Goal: Task Accomplishment & Management: Complete application form

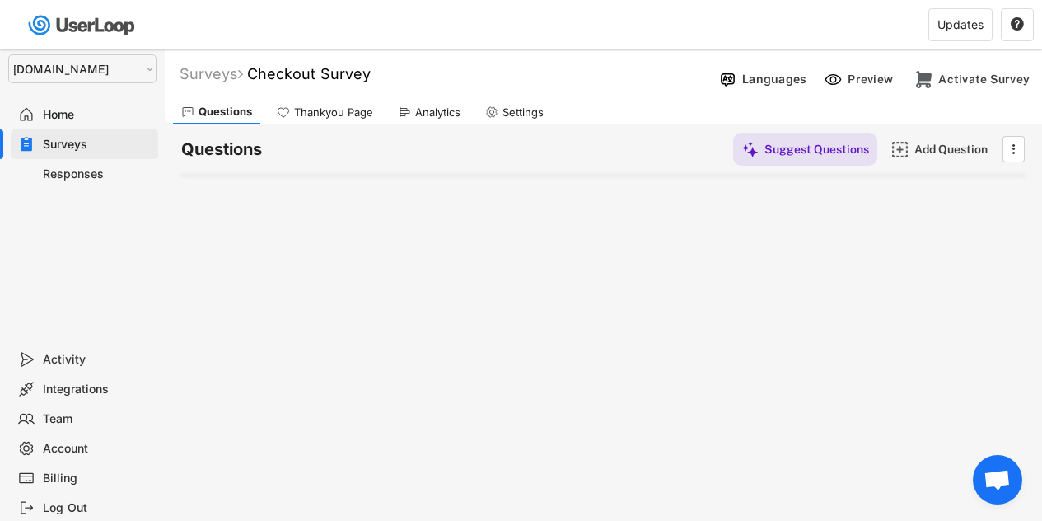
select select ""1348695171700984260__LOOKUP__1757426725278x418233487668167500""
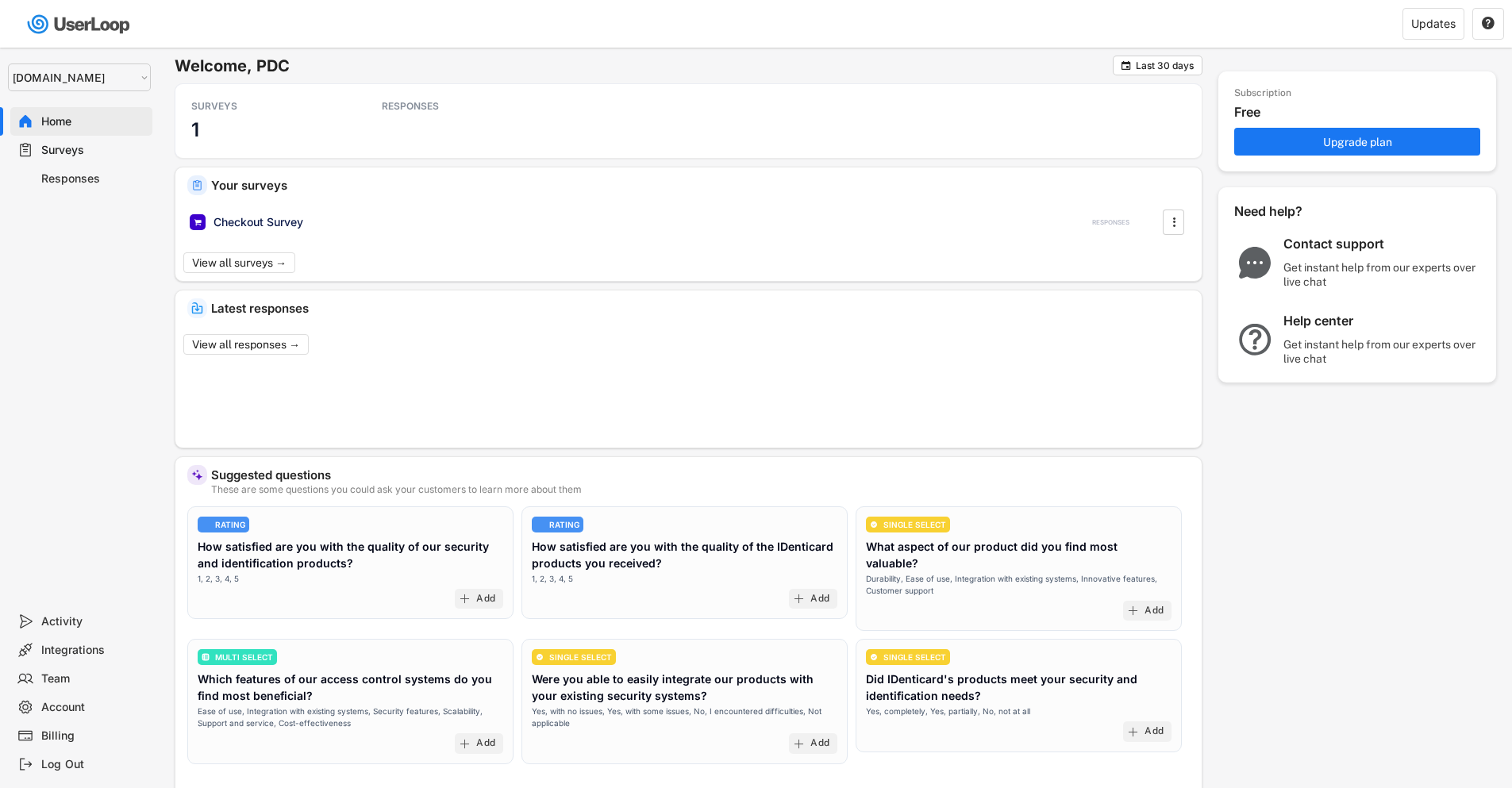
select select ""1348695171700984260__LOOKUP__1757426725278x418233487668167500""
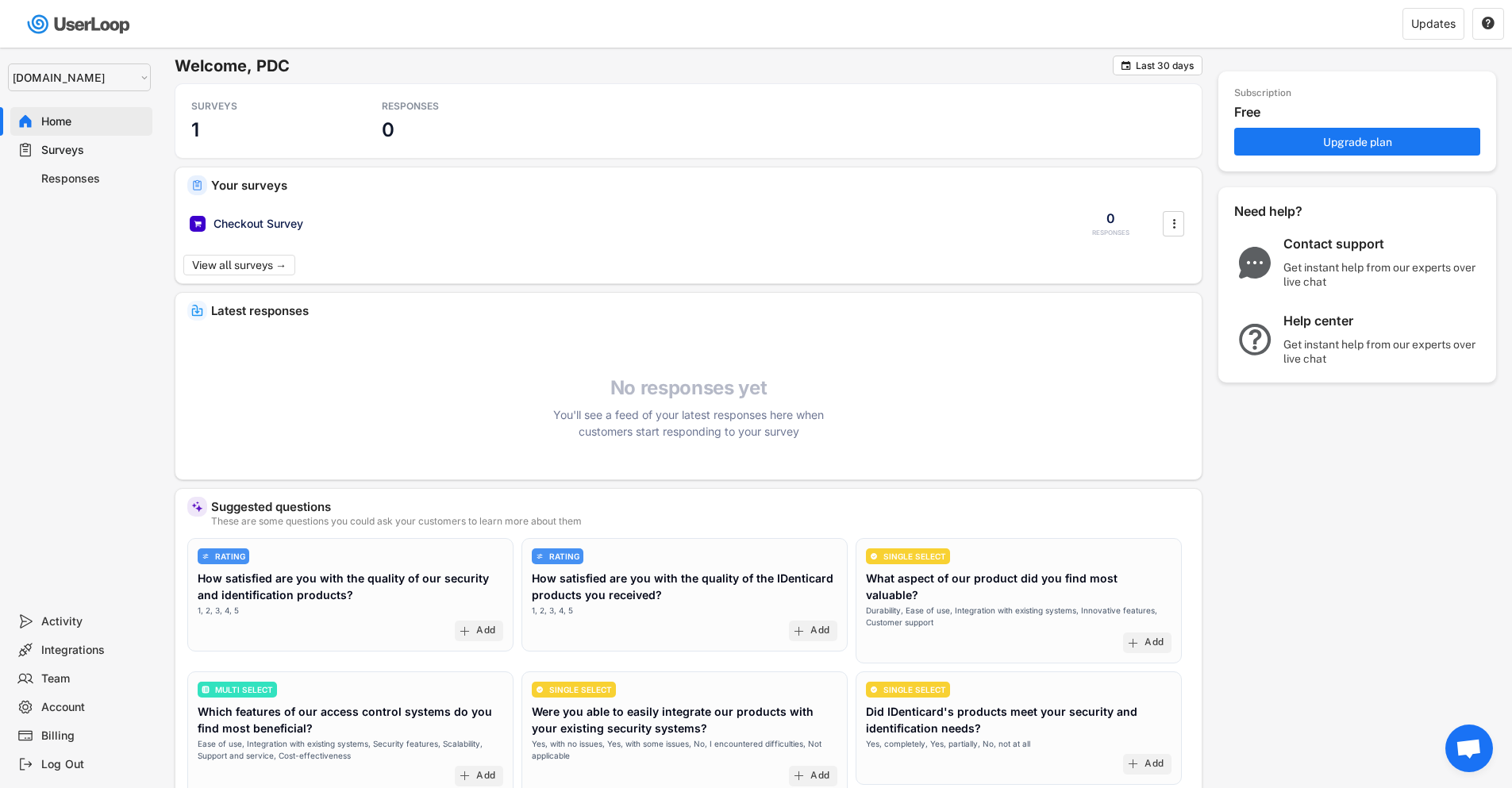
click at [74, 148] on div "Surveys" at bounding box center [93, 150] width 105 height 15
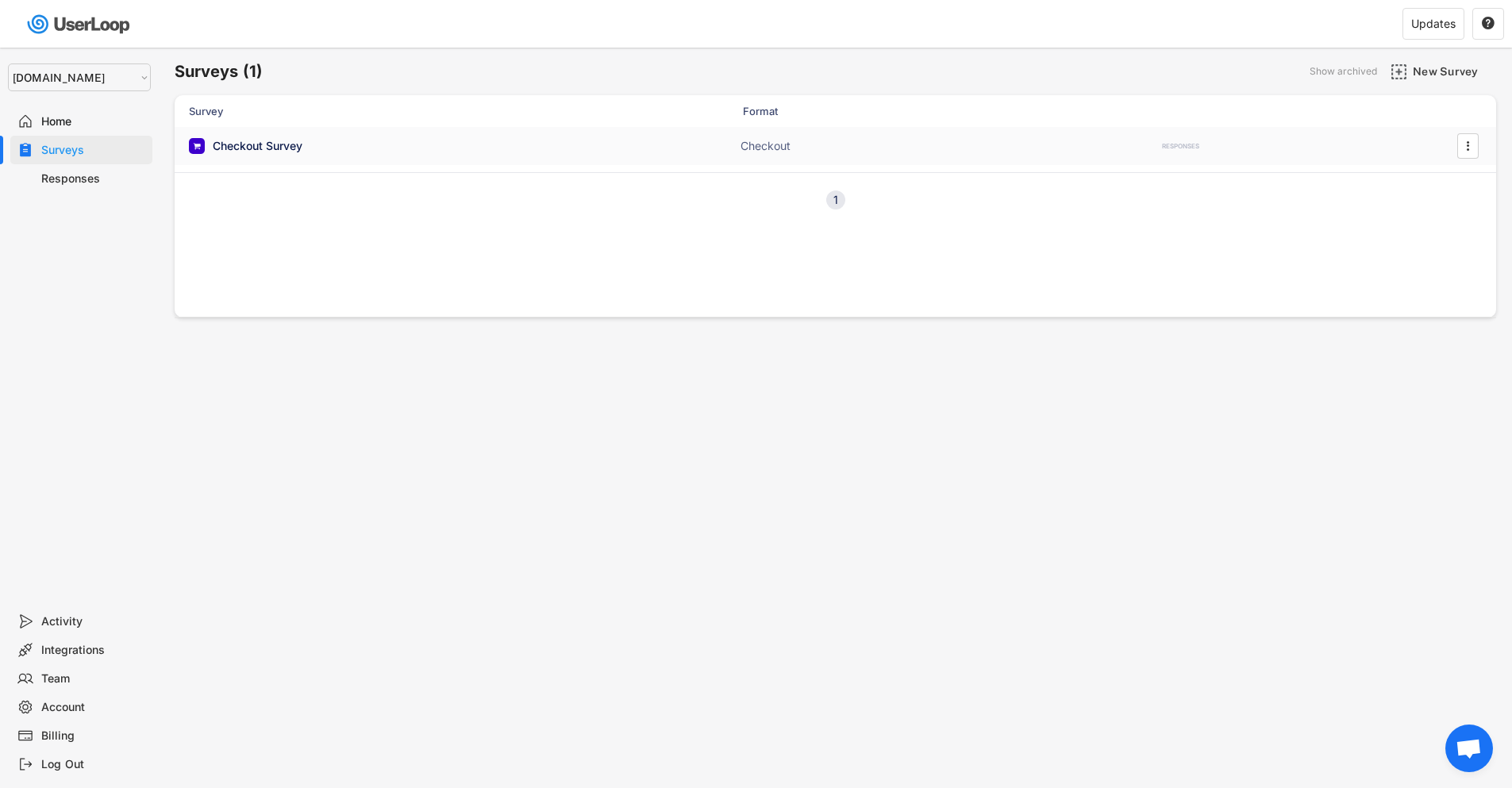
click at [279, 149] on div "Checkout Survey" at bounding box center [257, 145] width 90 height 15
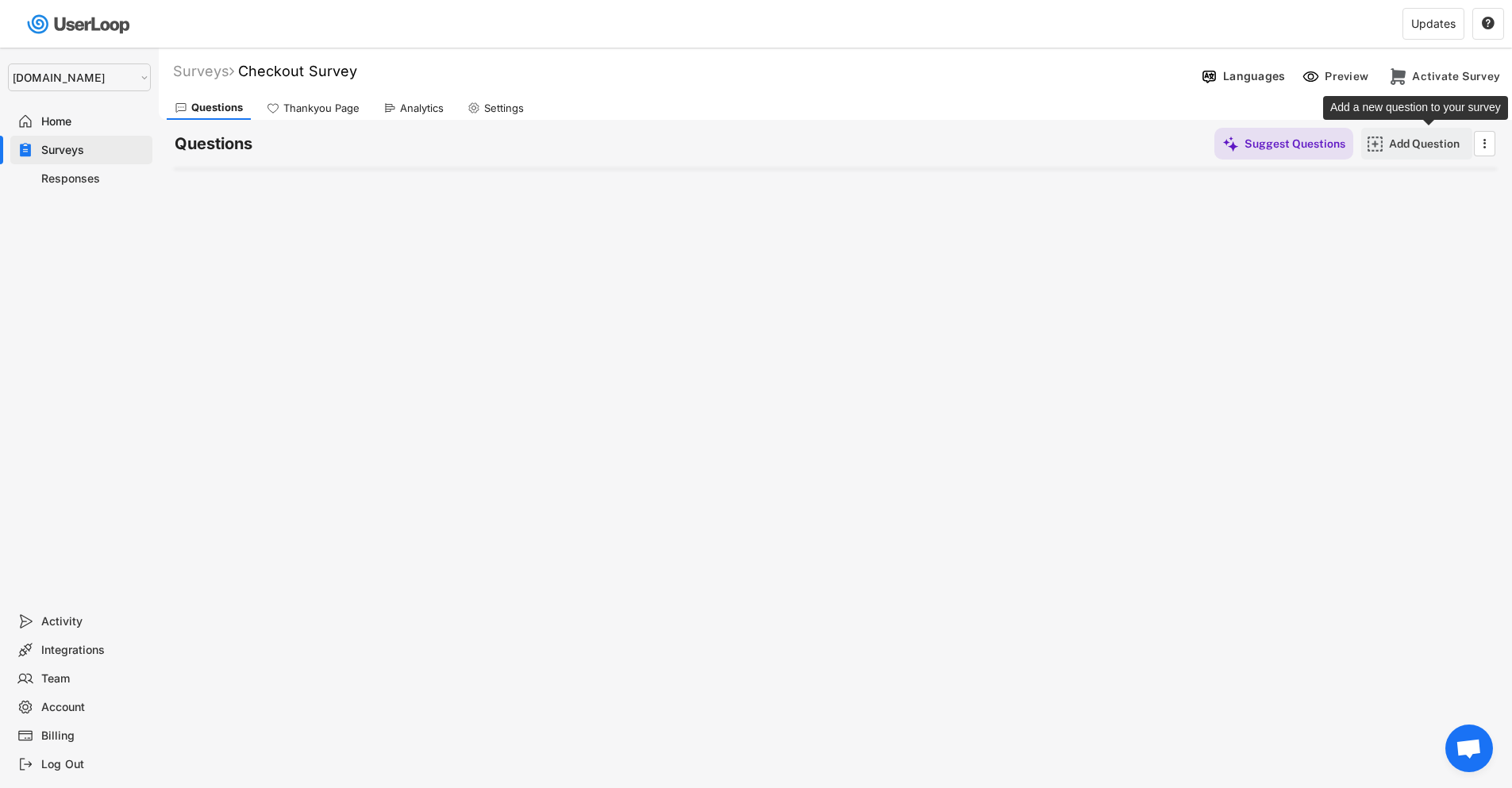
click at [1403, 149] on div "Add Question" at bounding box center [1429, 144] width 79 height 14
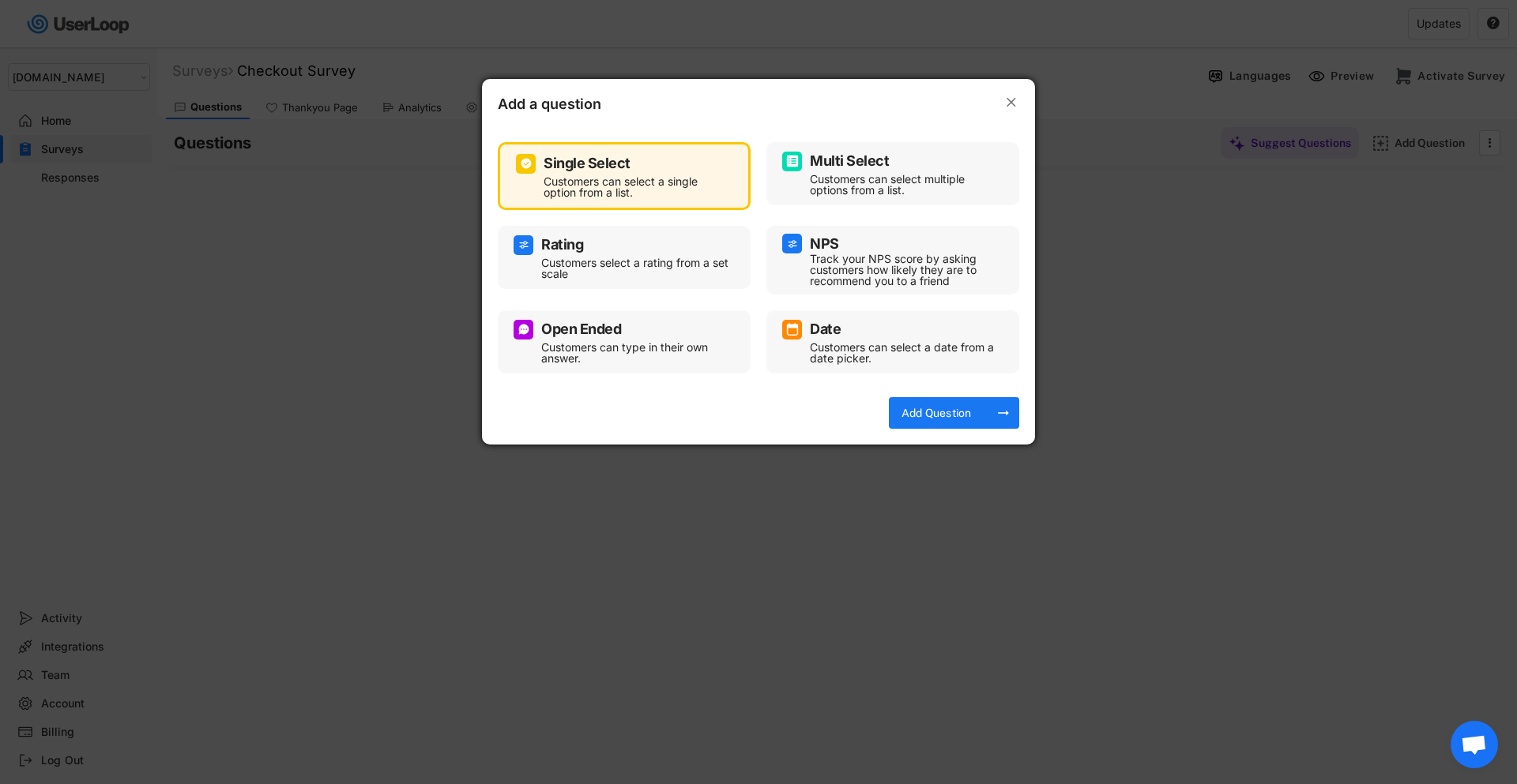
click at [625, 261] on div "Customers select a rating from a set scale" at bounding box center [636, 268] width 190 height 22
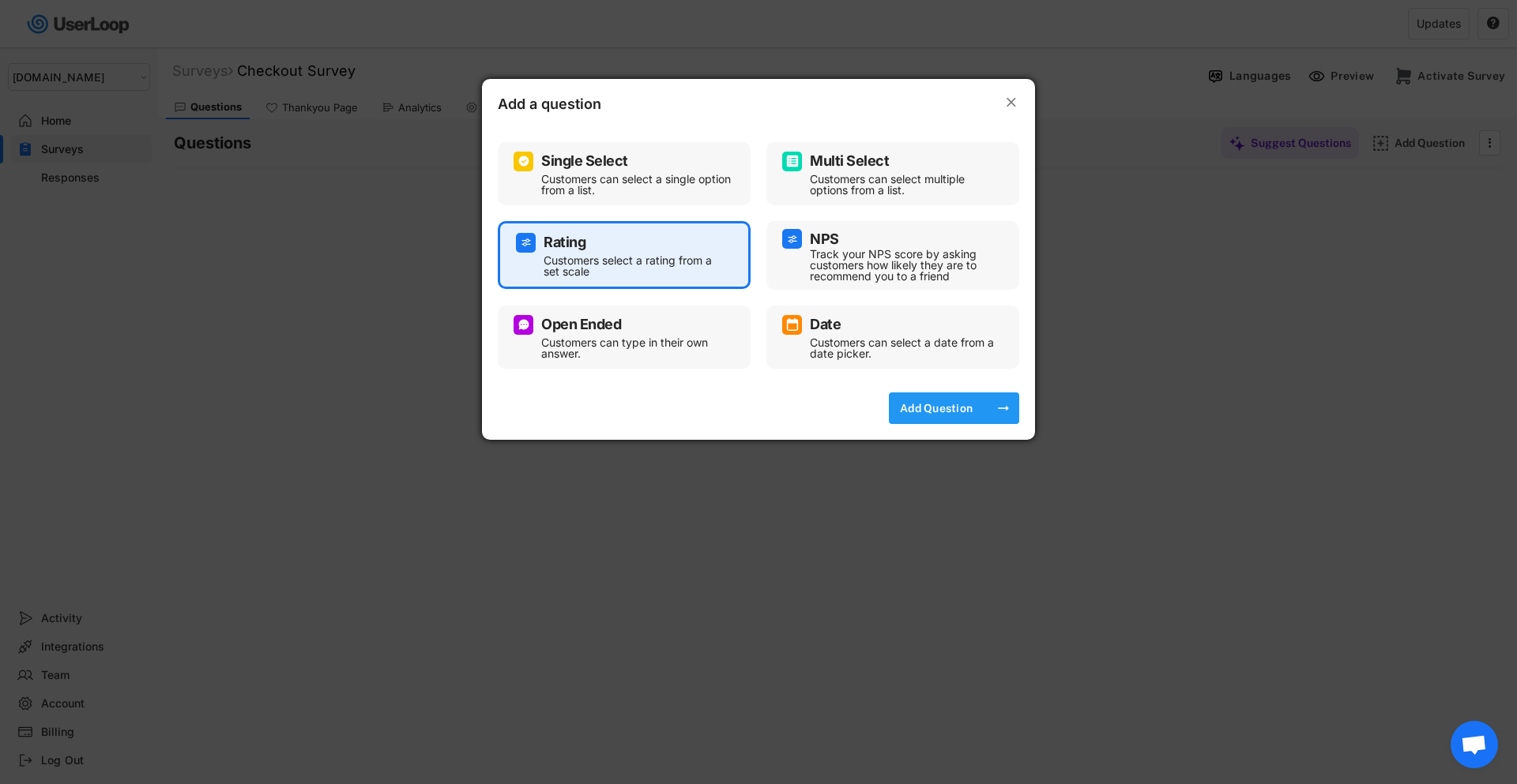
click at [938, 405] on div "Add Question" at bounding box center [936, 407] width 79 height 14
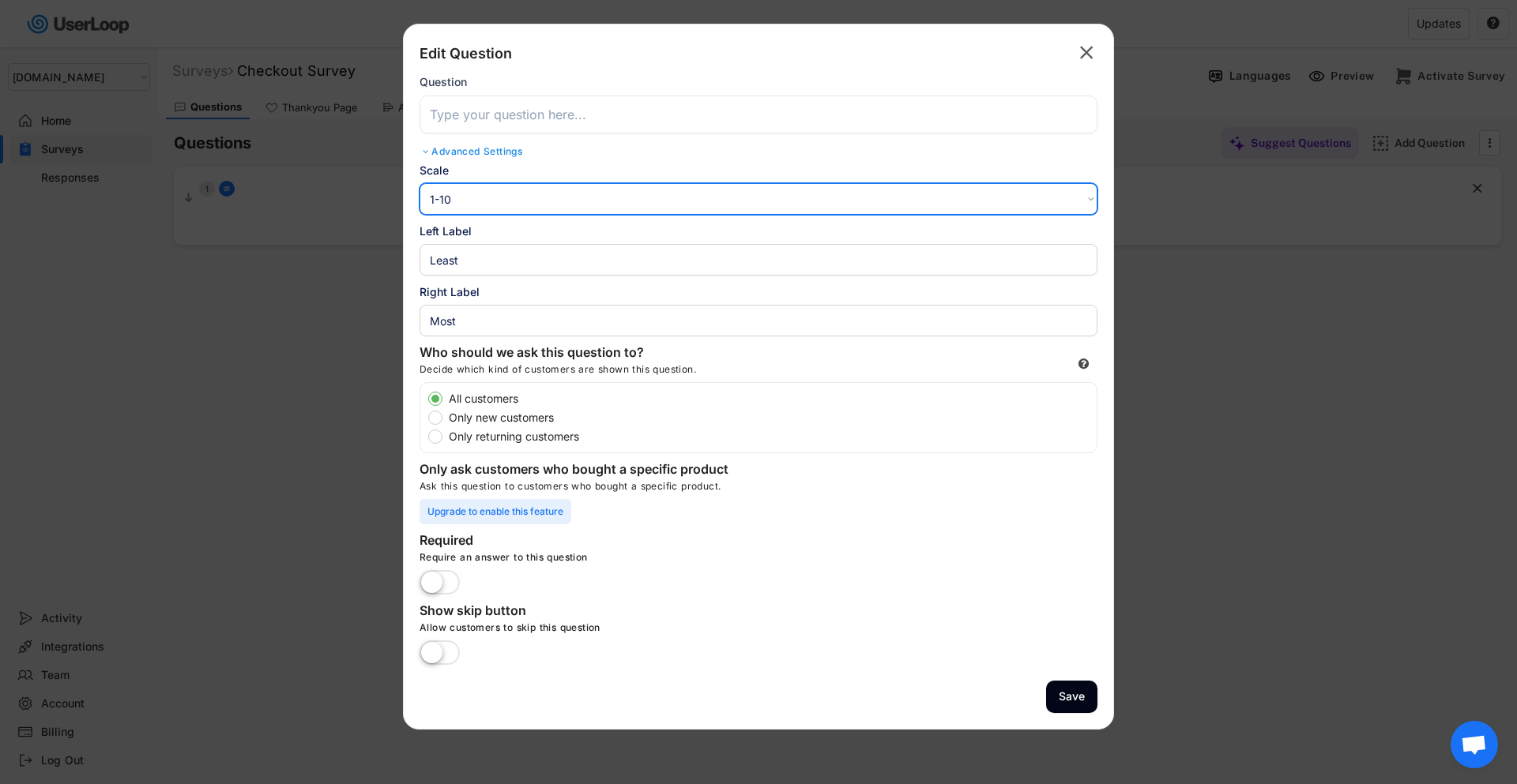
click at [504, 200] on select "1-10 10-1 1-5 5-1" at bounding box center [758, 198] width 678 height 32
select select ""1_5""
click at [419, 183] on select "1-10 10-1 1-5 5-1" at bounding box center [758, 198] width 678 height 32
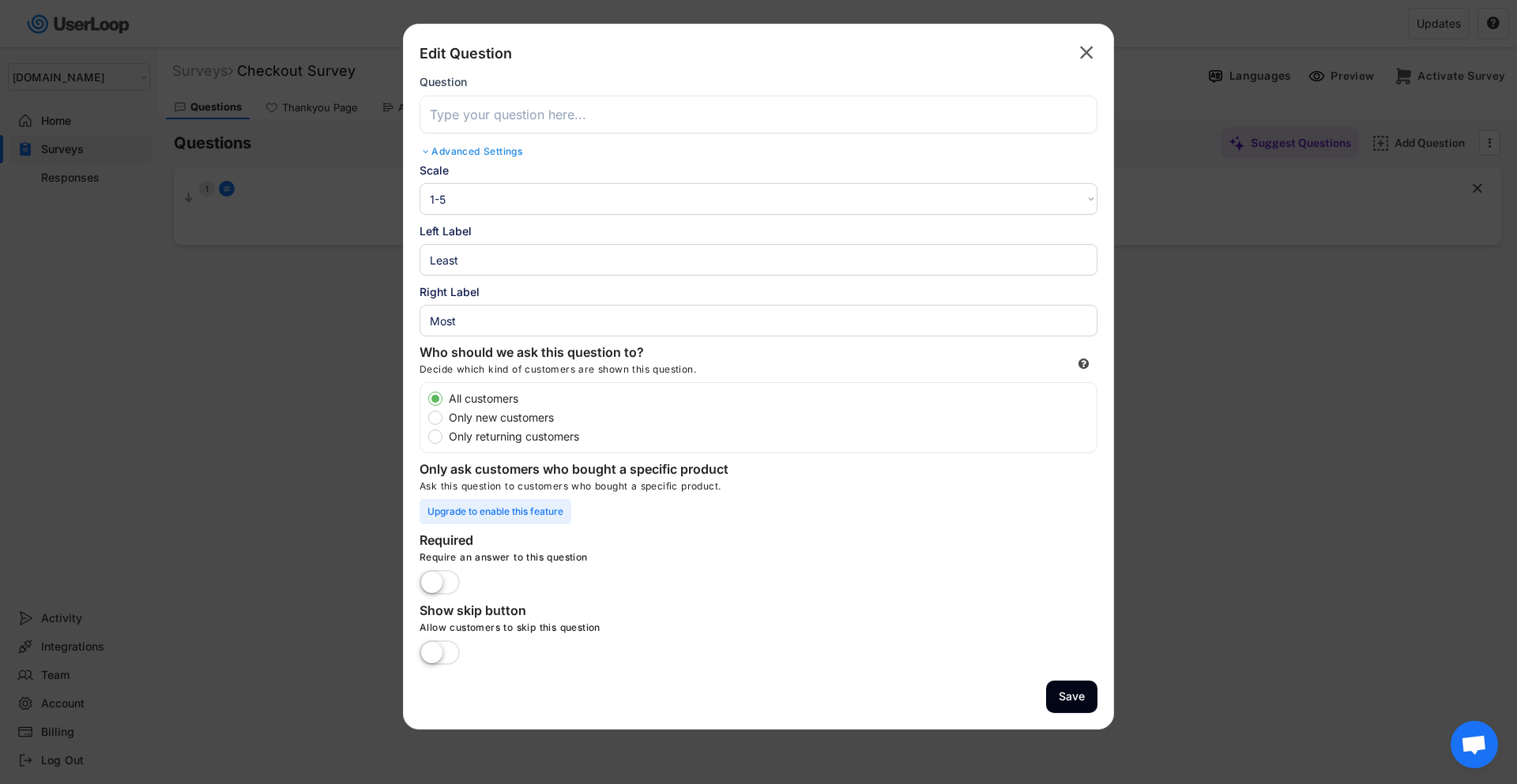
click at [447, 265] on input "input" at bounding box center [758, 260] width 678 height 32
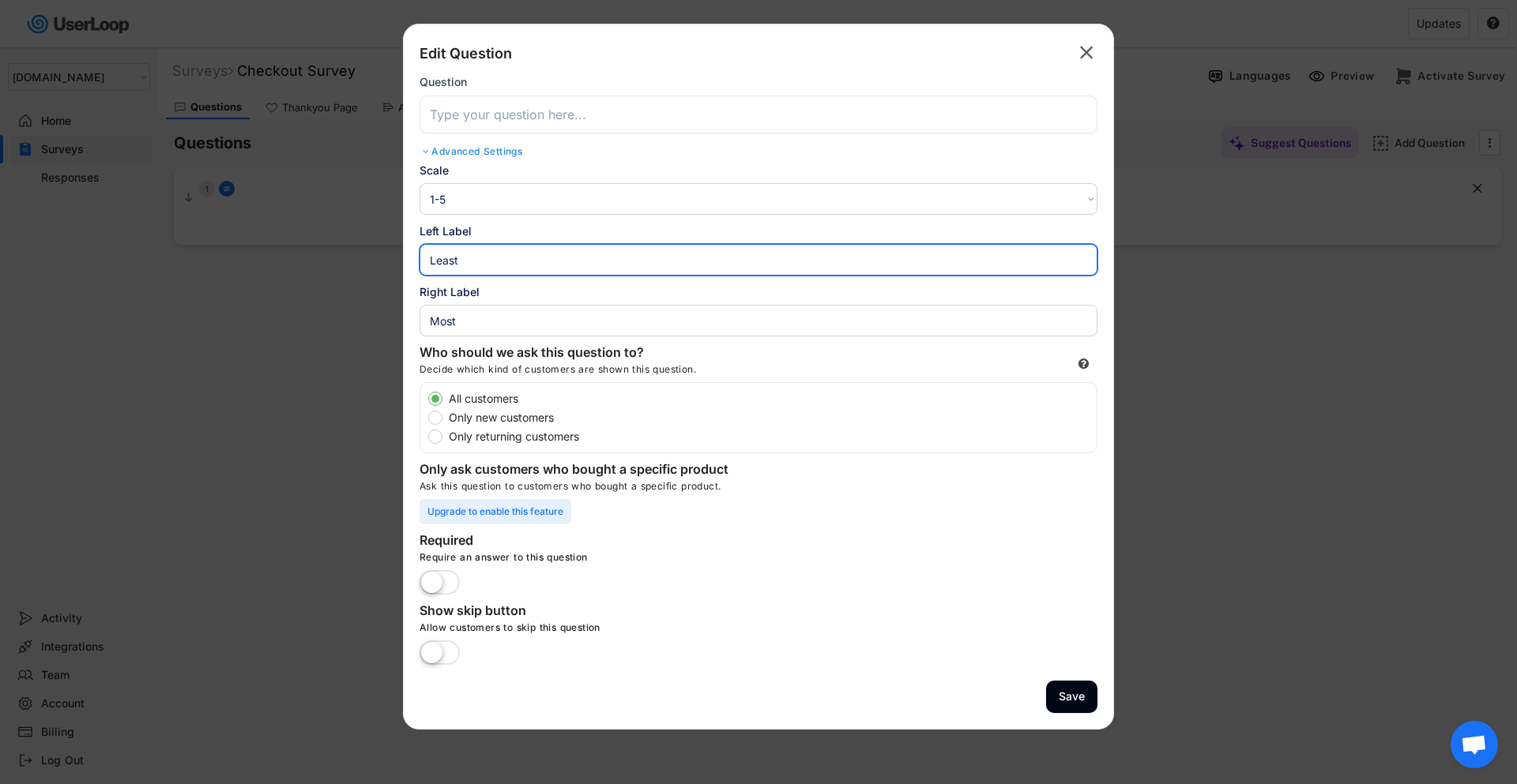
click at [447, 265] on input "input" at bounding box center [758, 260] width 678 height 32
click at [457, 320] on input "input" at bounding box center [758, 320] width 678 height 32
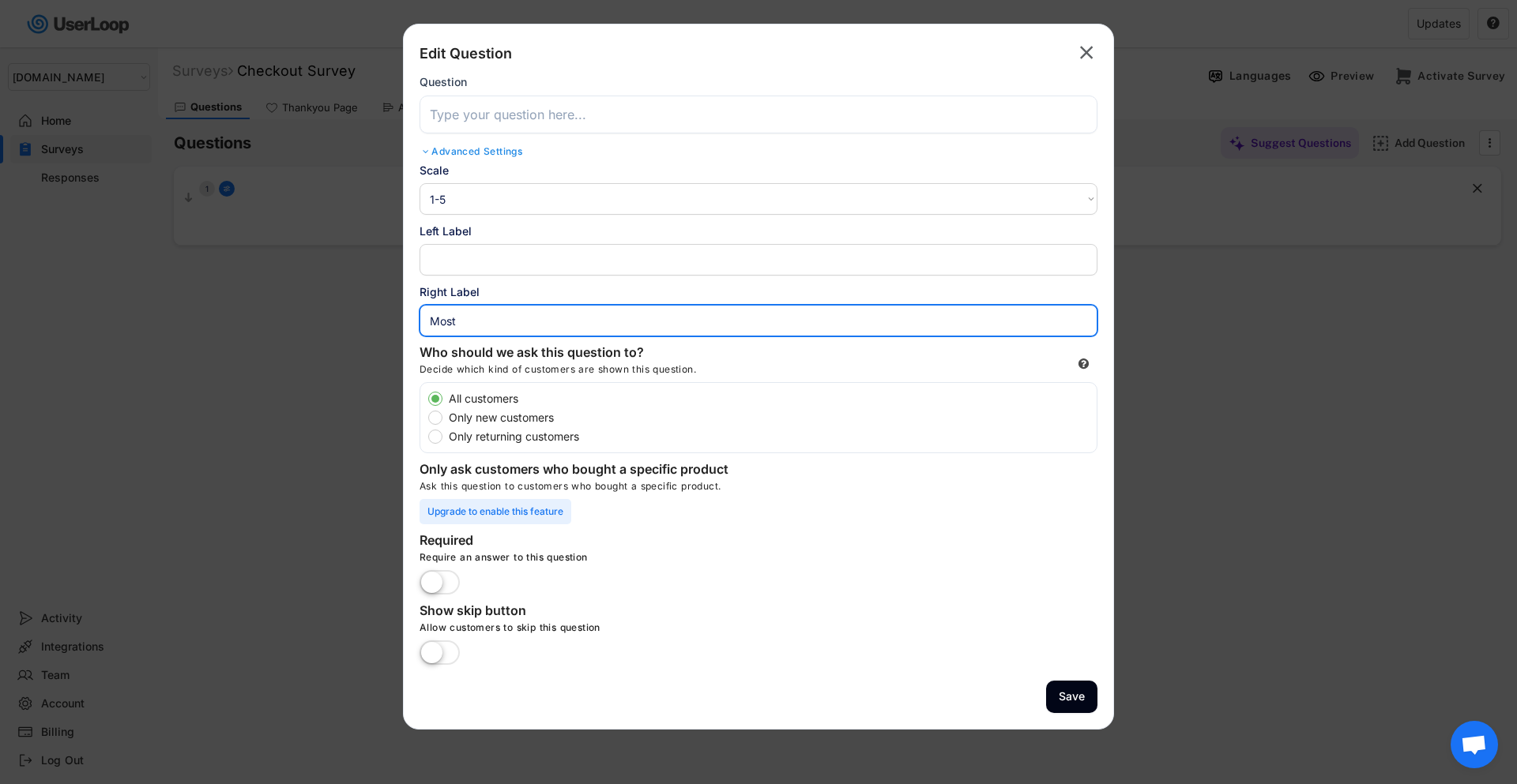
click at [457, 320] on input "input" at bounding box center [758, 320] width 678 height 32
click at [502, 111] on input "input" at bounding box center [758, 115] width 678 height 38
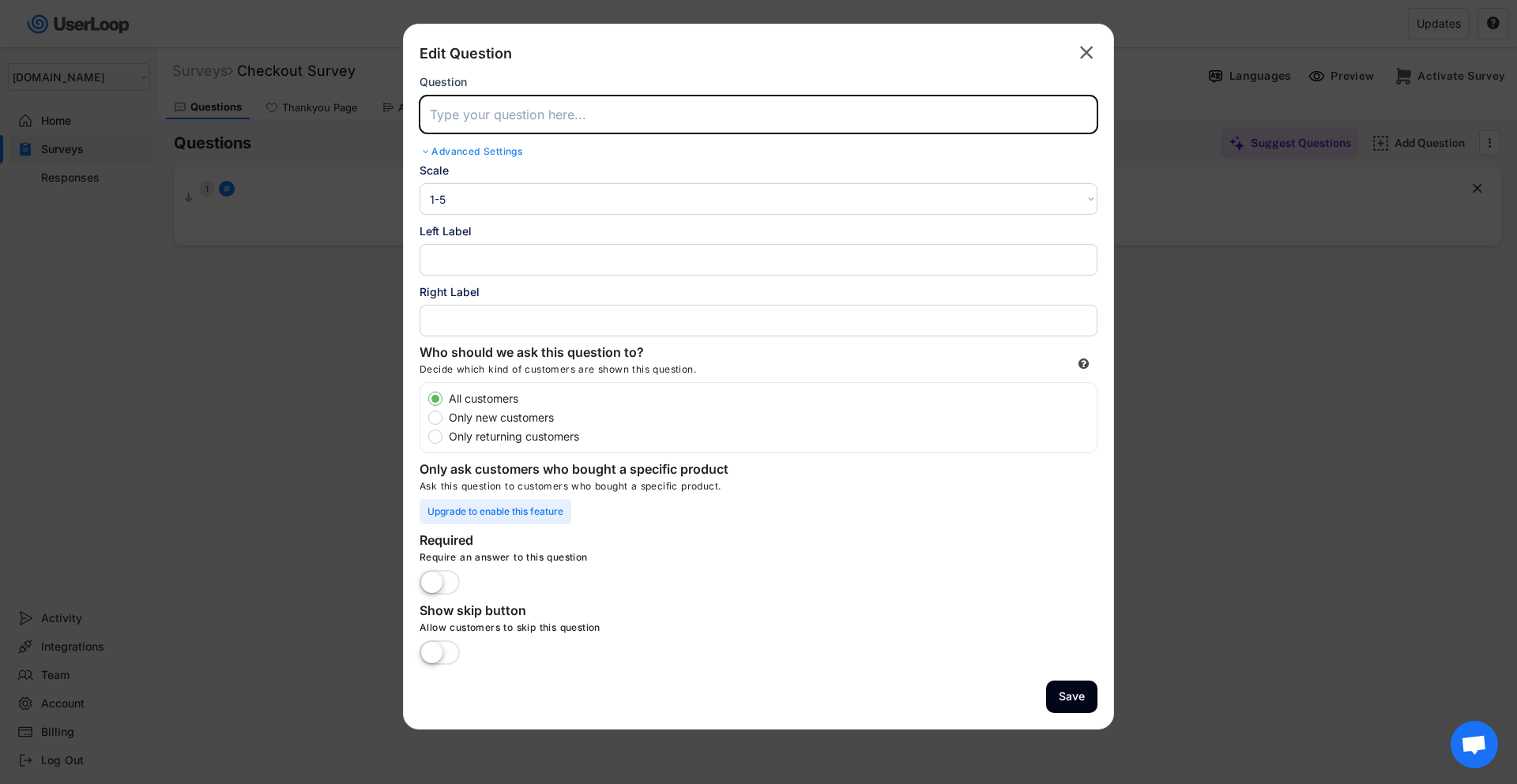
paste input "Based on your recent visit to [DOMAIN_NAME], how satisfied or dissatisfied were…"
type input "Based on your recent visit to [DOMAIN_NAME], how satisfied or dissatisfied were…"
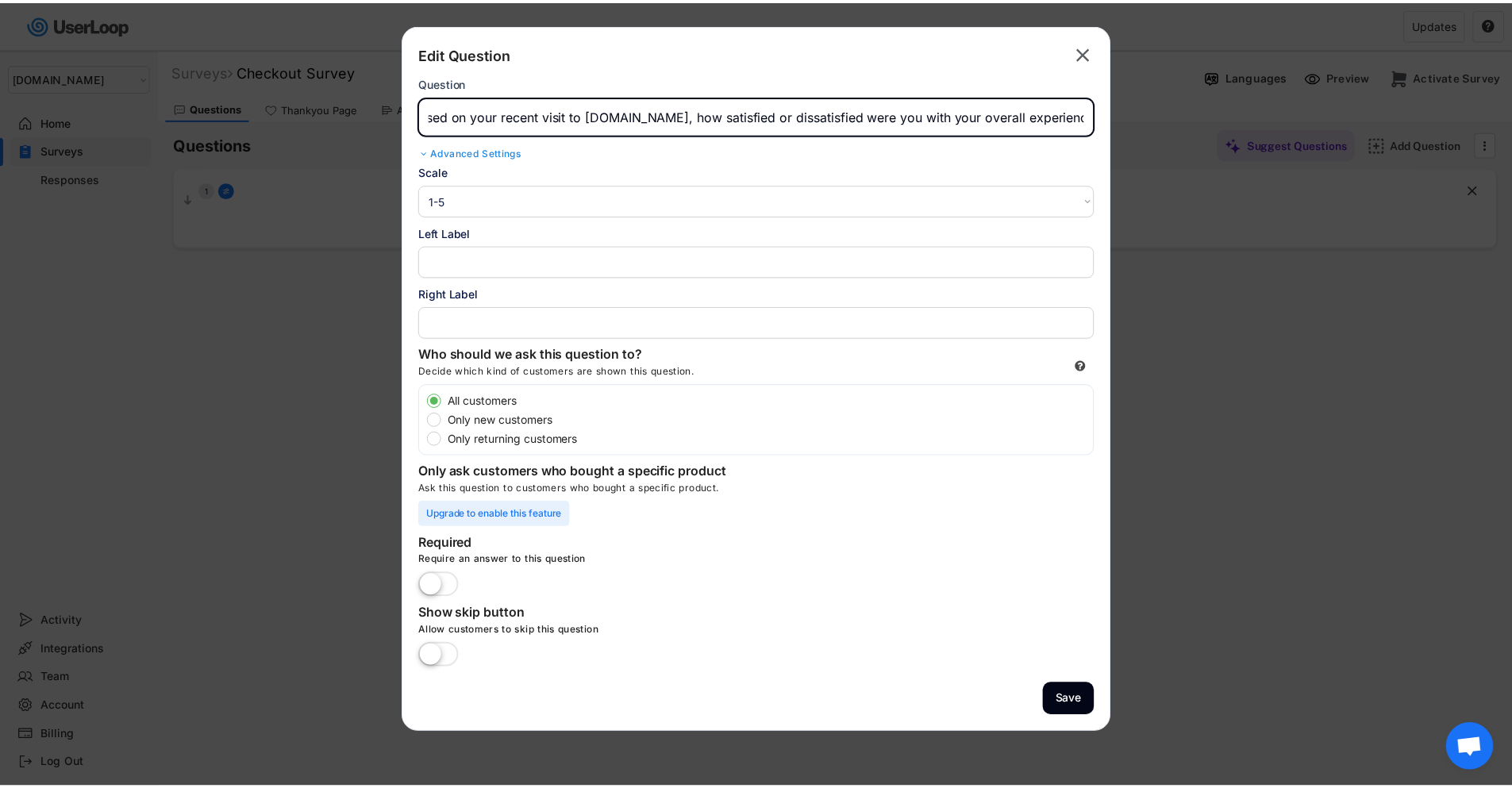
scroll to position [0, 0]
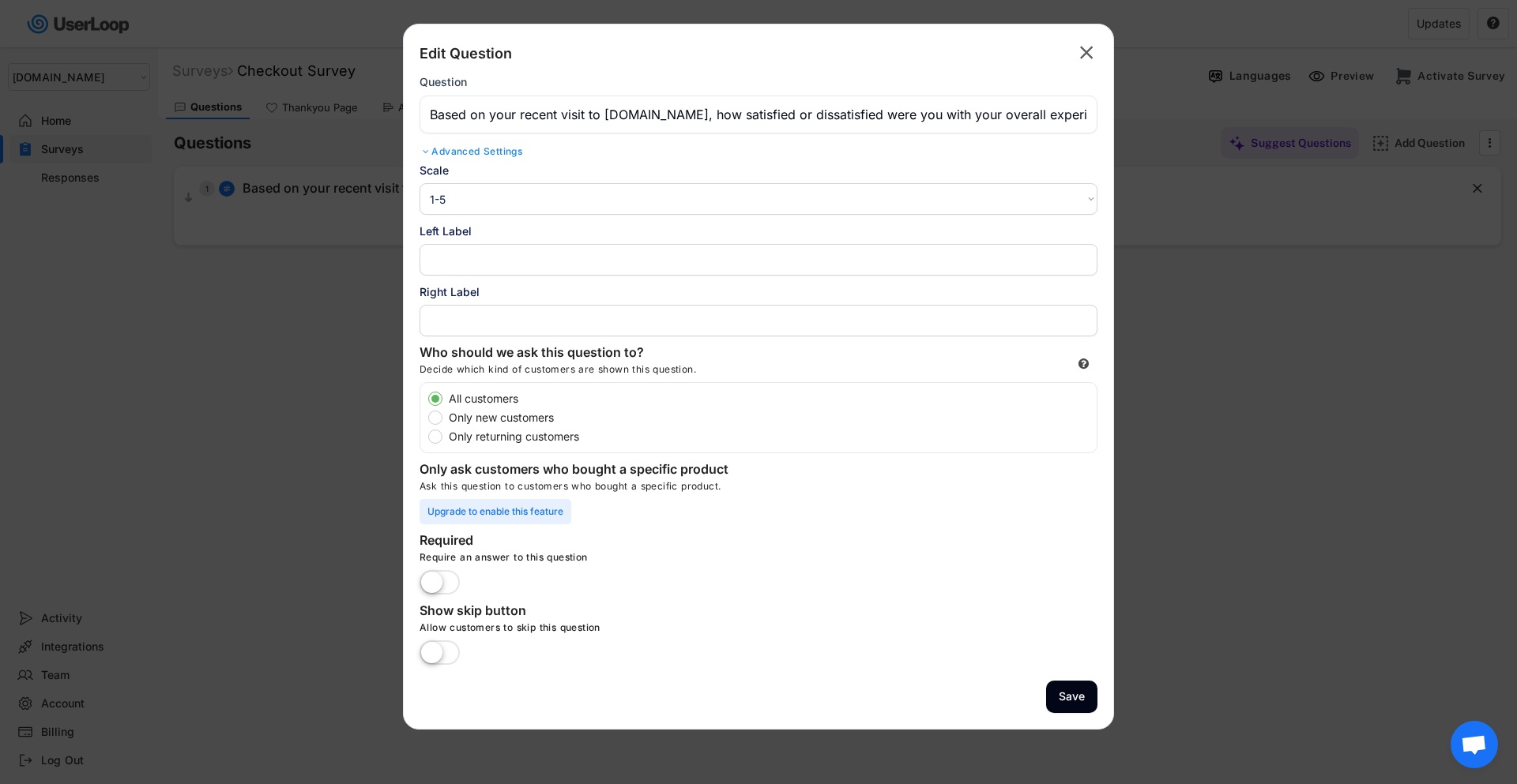
click at [430, 585] on label at bounding box center [439, 584] width 48 height 35
click at [0, 0] on input "checkbox" at bounding box center [0, 0] width 0 height 0
click at [1077, 701] on button "Save" at bounding box center [1072, 697] width 52 height 33
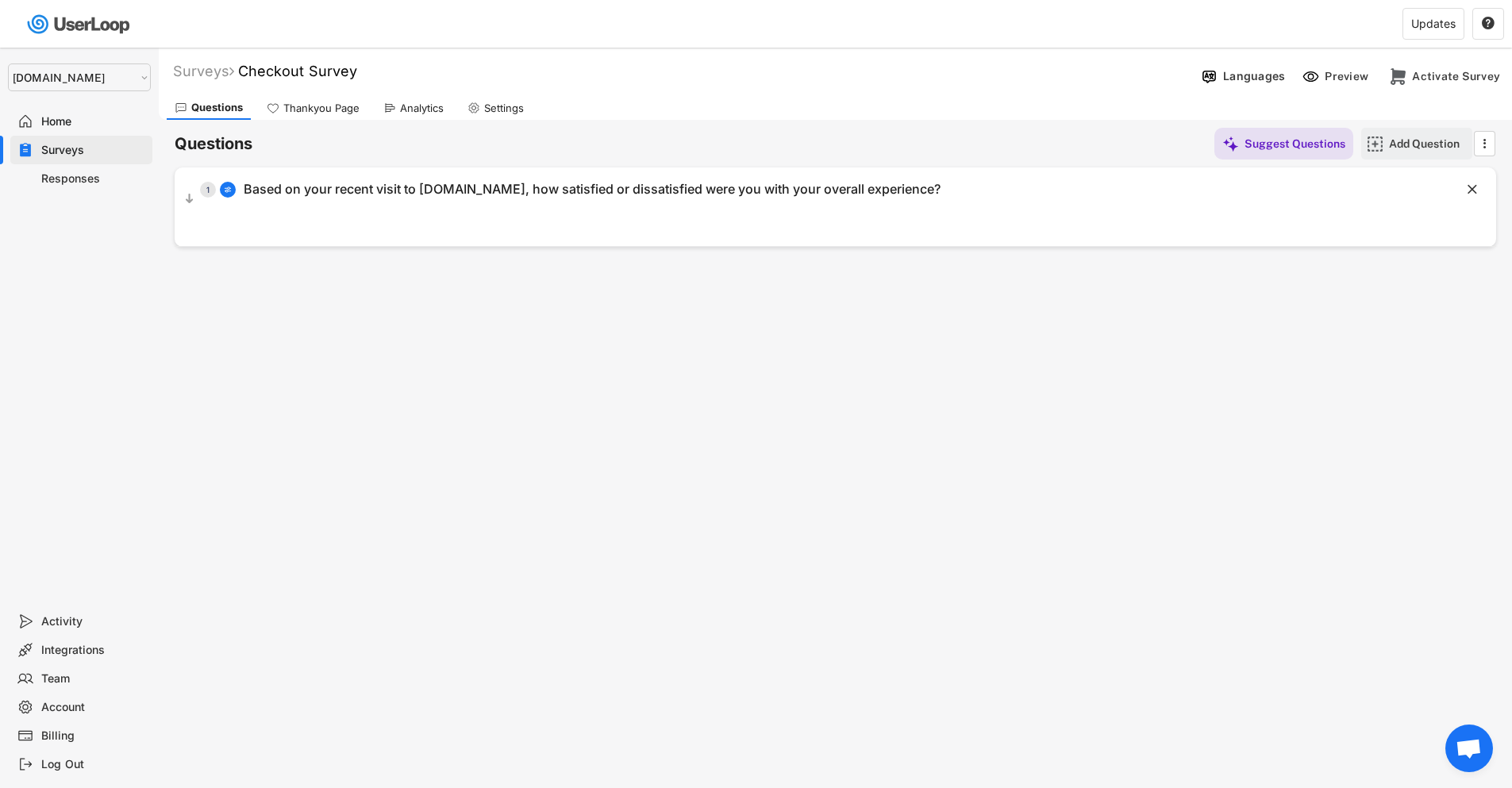
click at [1412, 139] on div "Add Question" at bounding box center [1429, 144] width 79 height 14
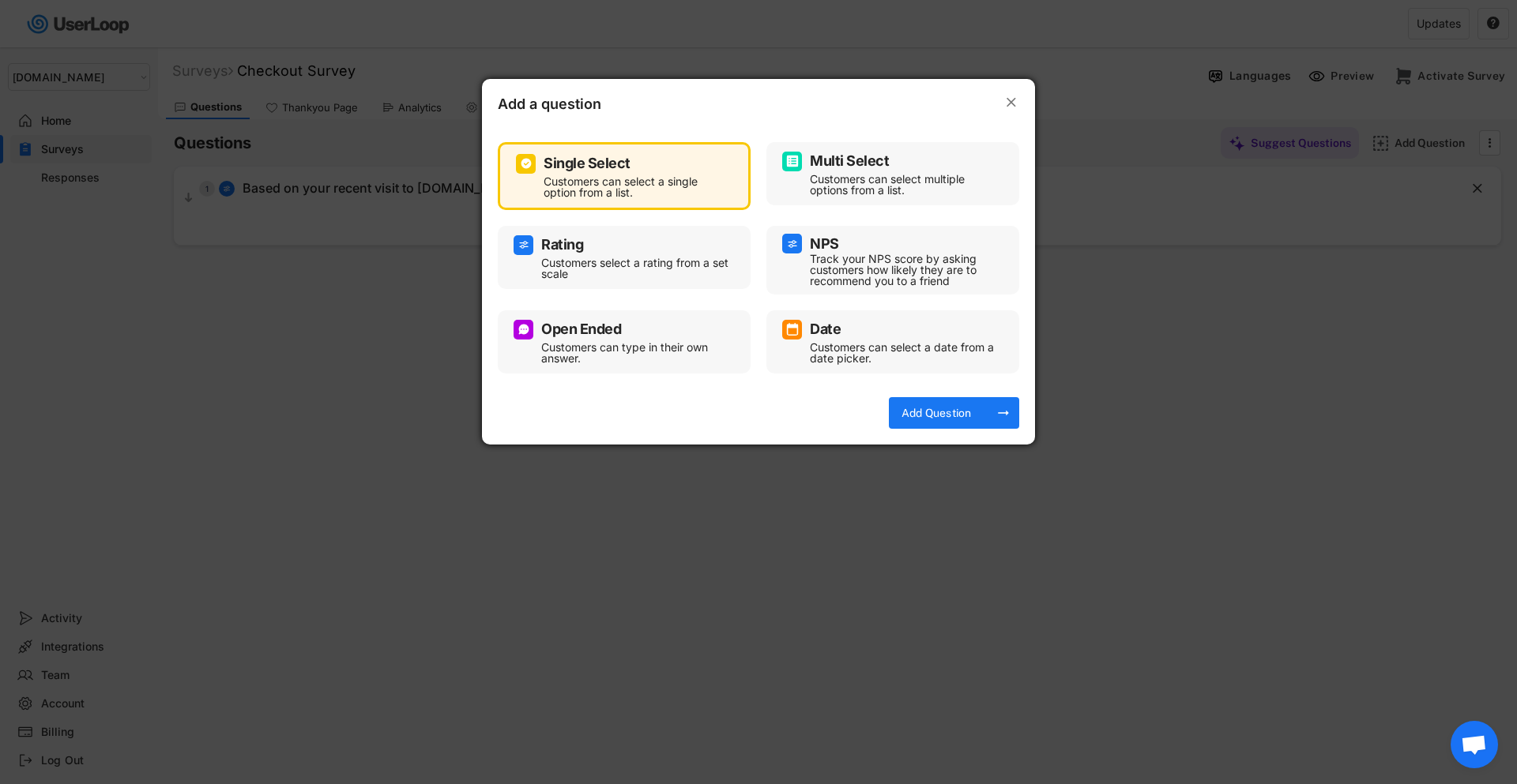
click at [617, 347] on div "Customers can type in their own answer." at bounding box center [636, 353] width 190 height 22
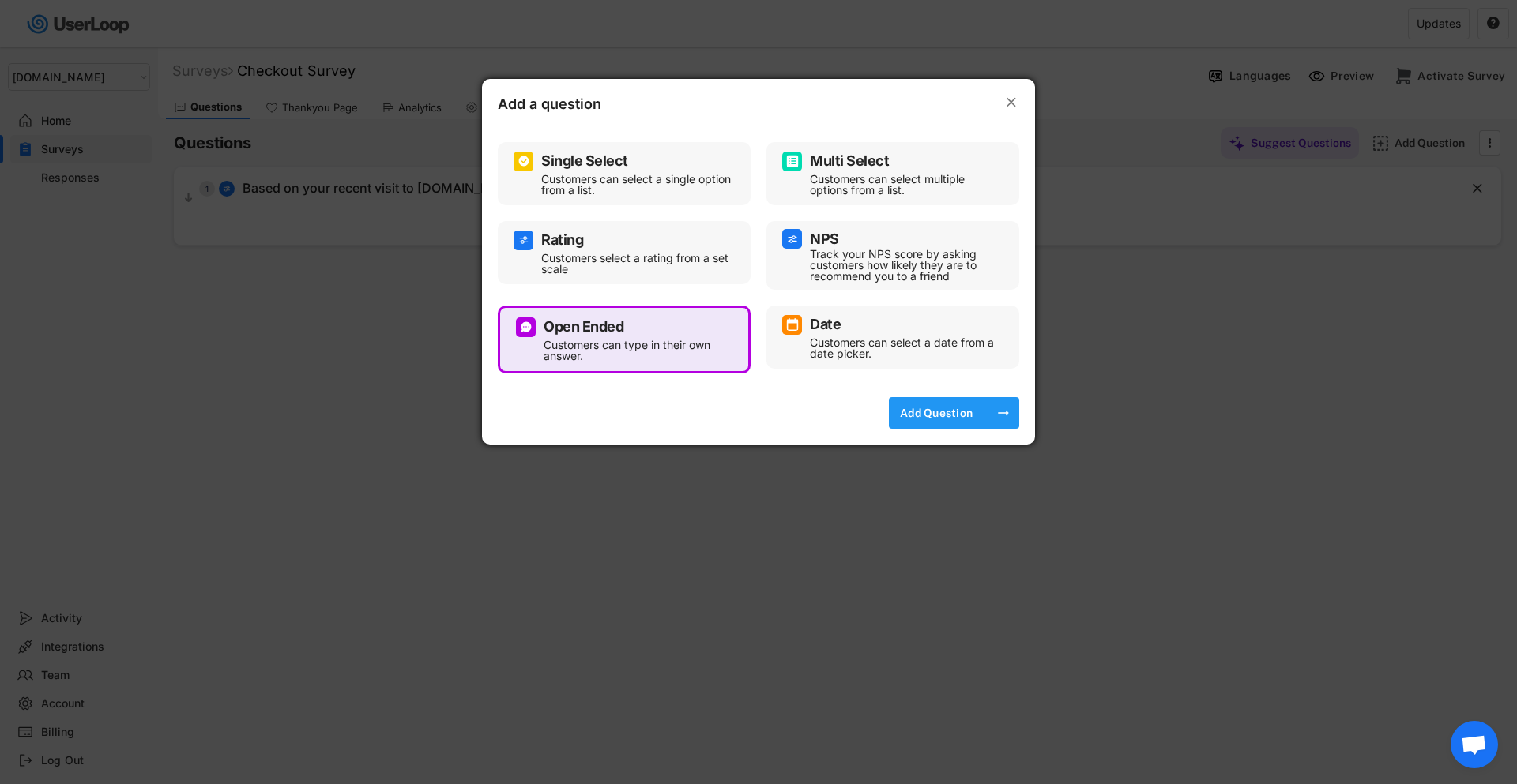
click at [962, 410] on div "Add Question" at bounding box center [936, 412] width 79 height 14
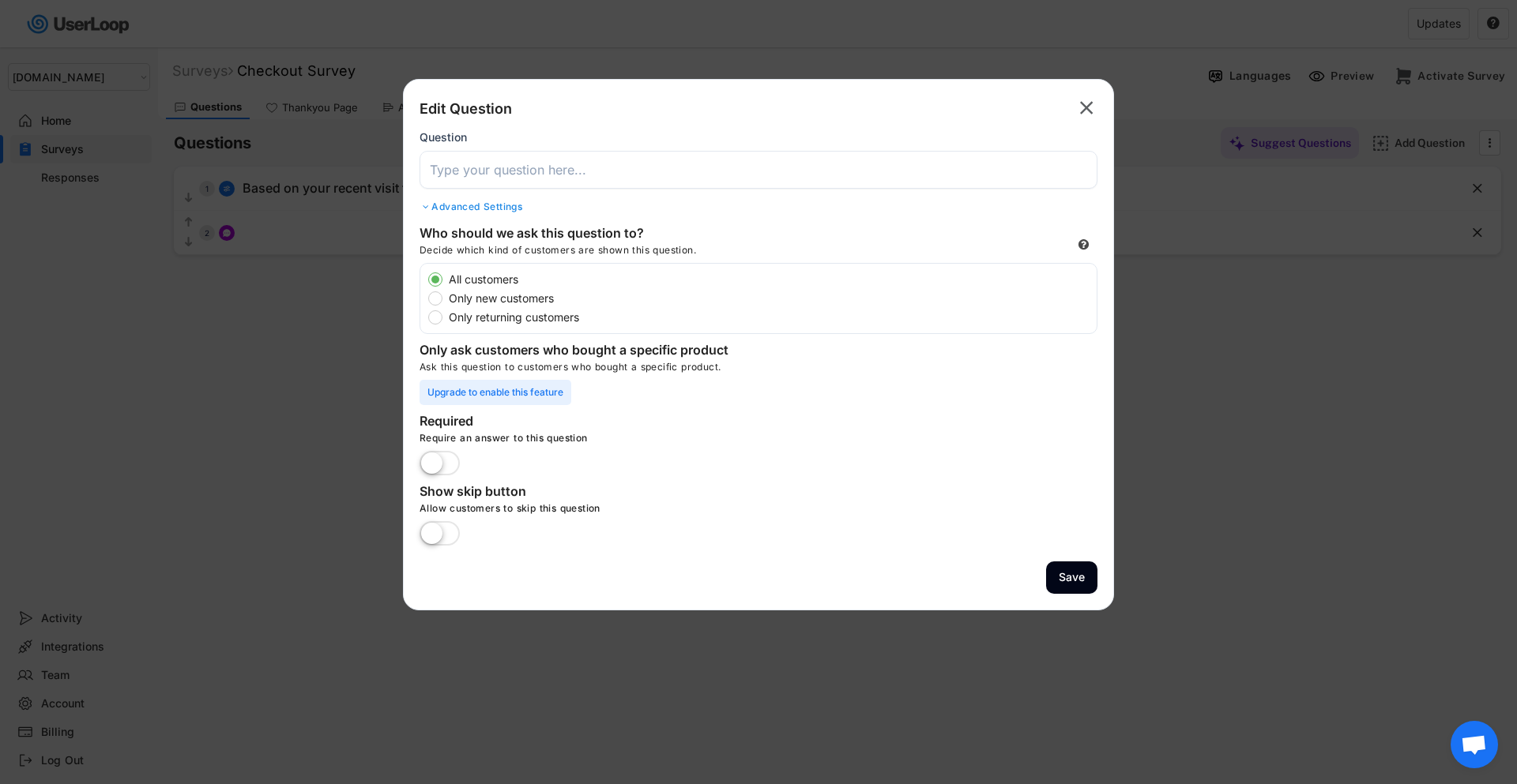
click at [525, 154] on input "input" at bounding box center [758, 170] width 678 height 38
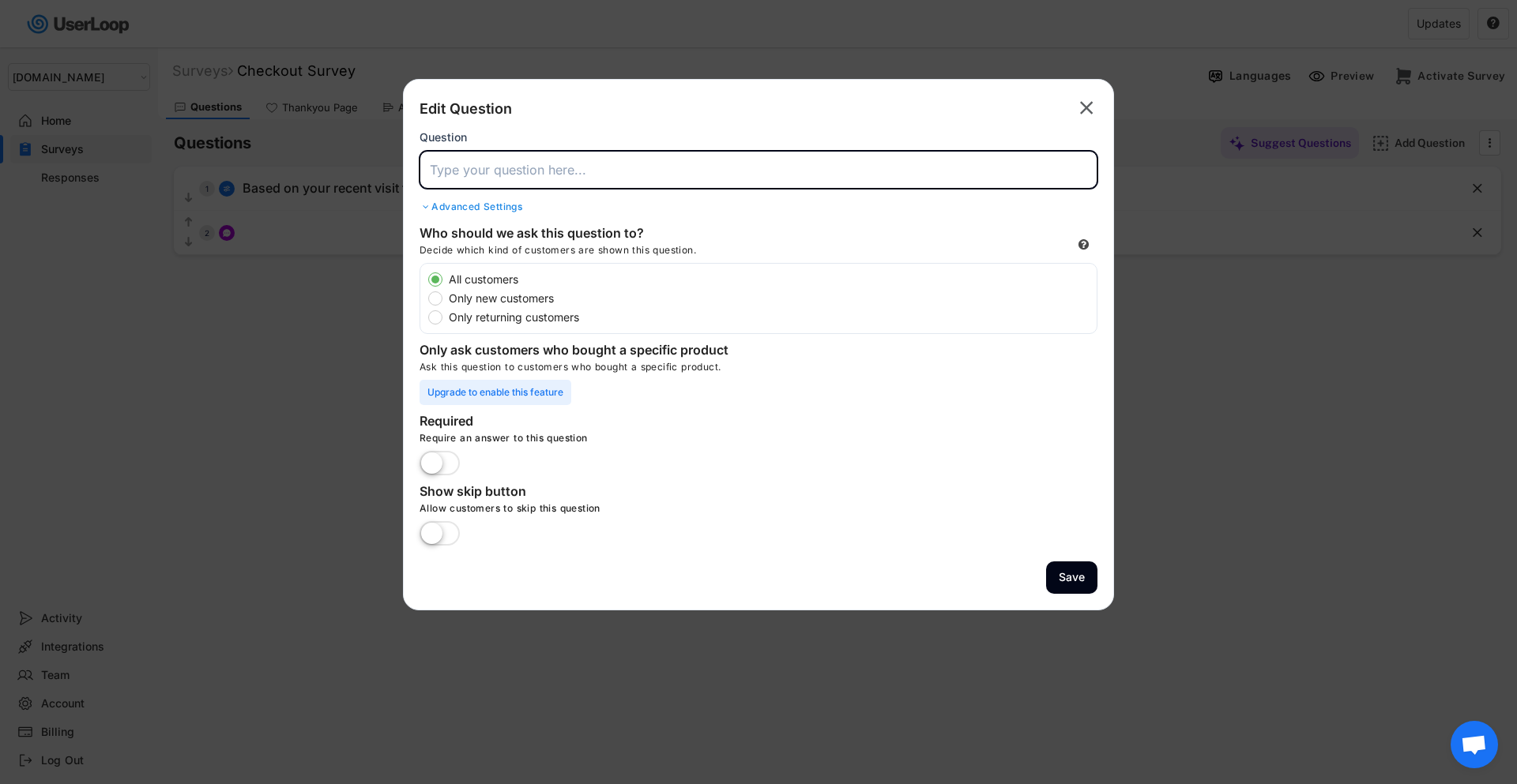
paste input "How can we improve your experience on [DOMAIN_NAME] in the future?"
type input "How can we improve your experience on [DOMAIN_NAME] in the future?"
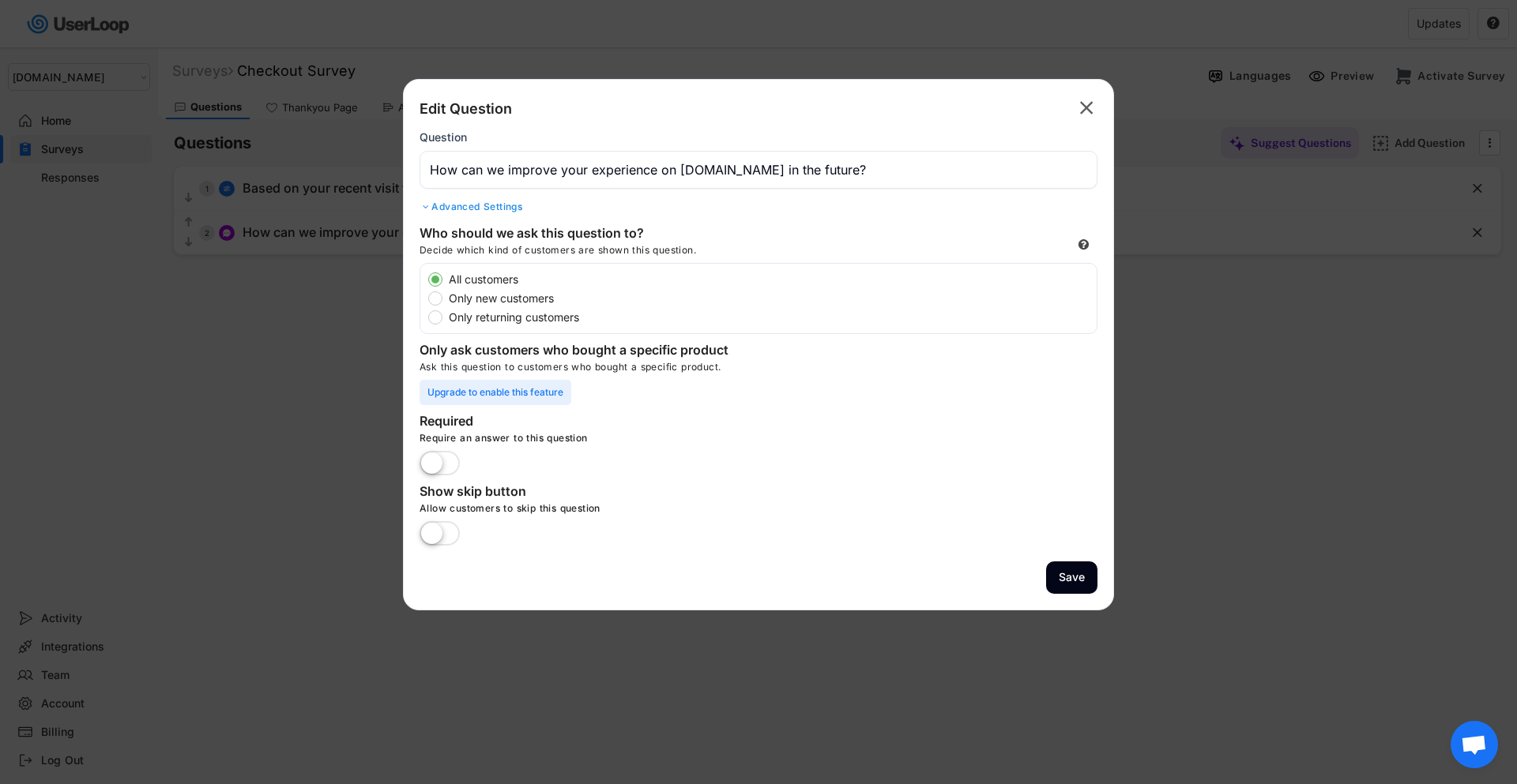
click at [428, 461] on label at bounding box center [439, 464] width 48 height 35
click at [0, 0] on input "checkbox" at bounding box center [0, 0] width 0 height 0
click at [1079, 578] on button "Save" at bounding box center [1072, 578] width 52 height 33
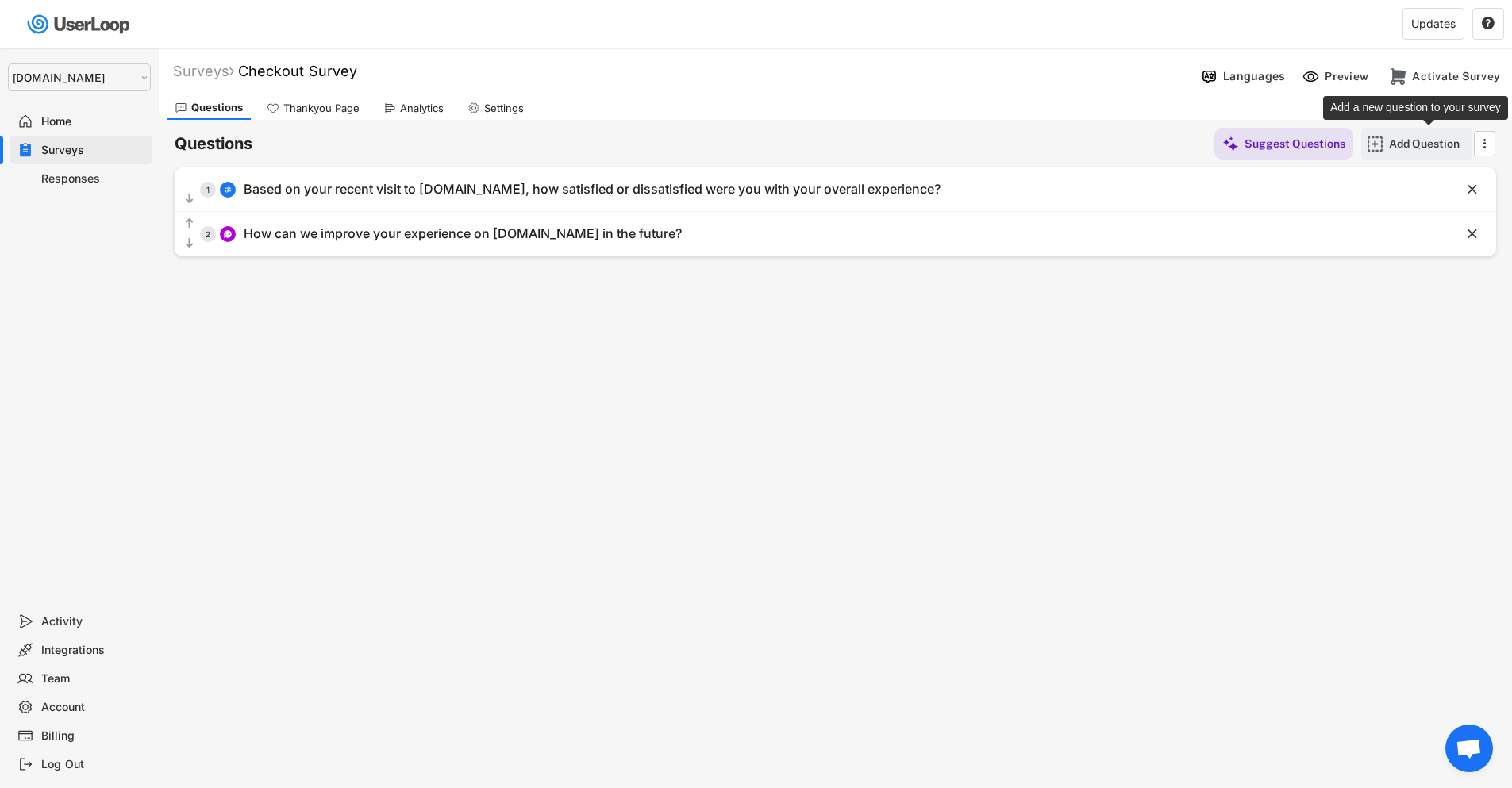
click at [1398, 156] on div "Add Question" at bounding box center [1429, 144] width 79 height 32
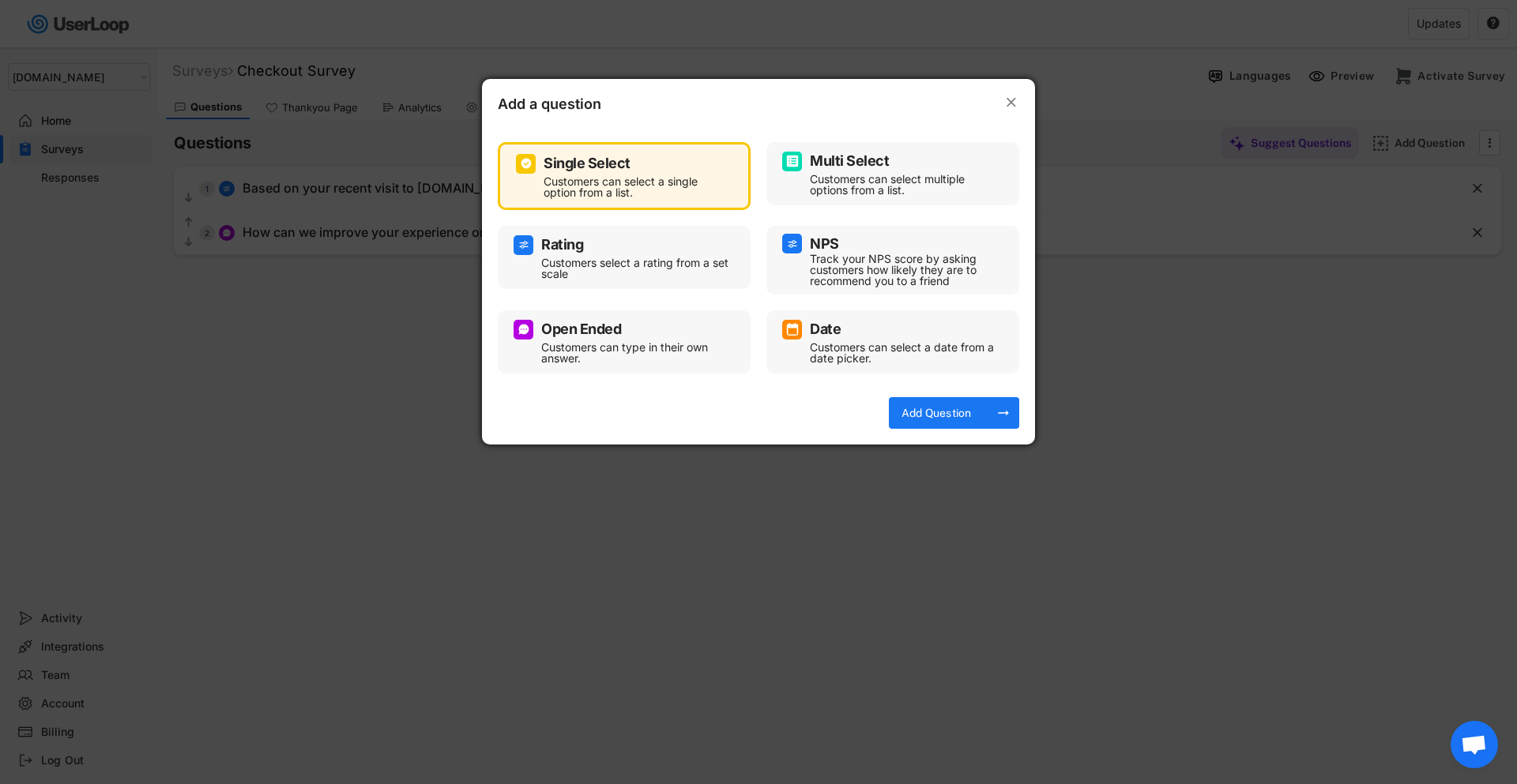
click at [706, 348] on div "Customers can type in their own answer." at bounding box center [636, 353] width 190 height 22
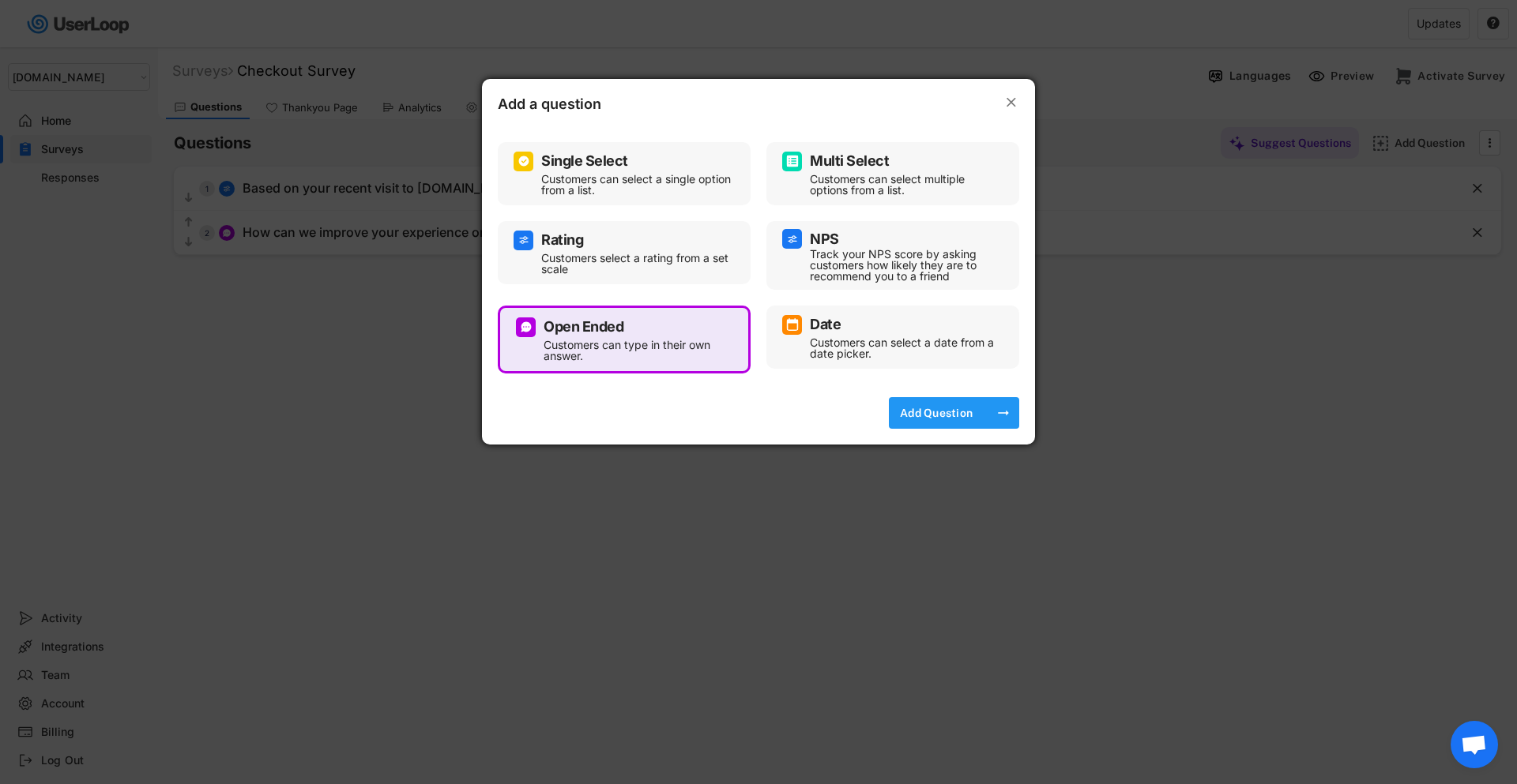
click at [954, 412] on div "Add Question" at bounding box center [936, 412] width 79 height 14
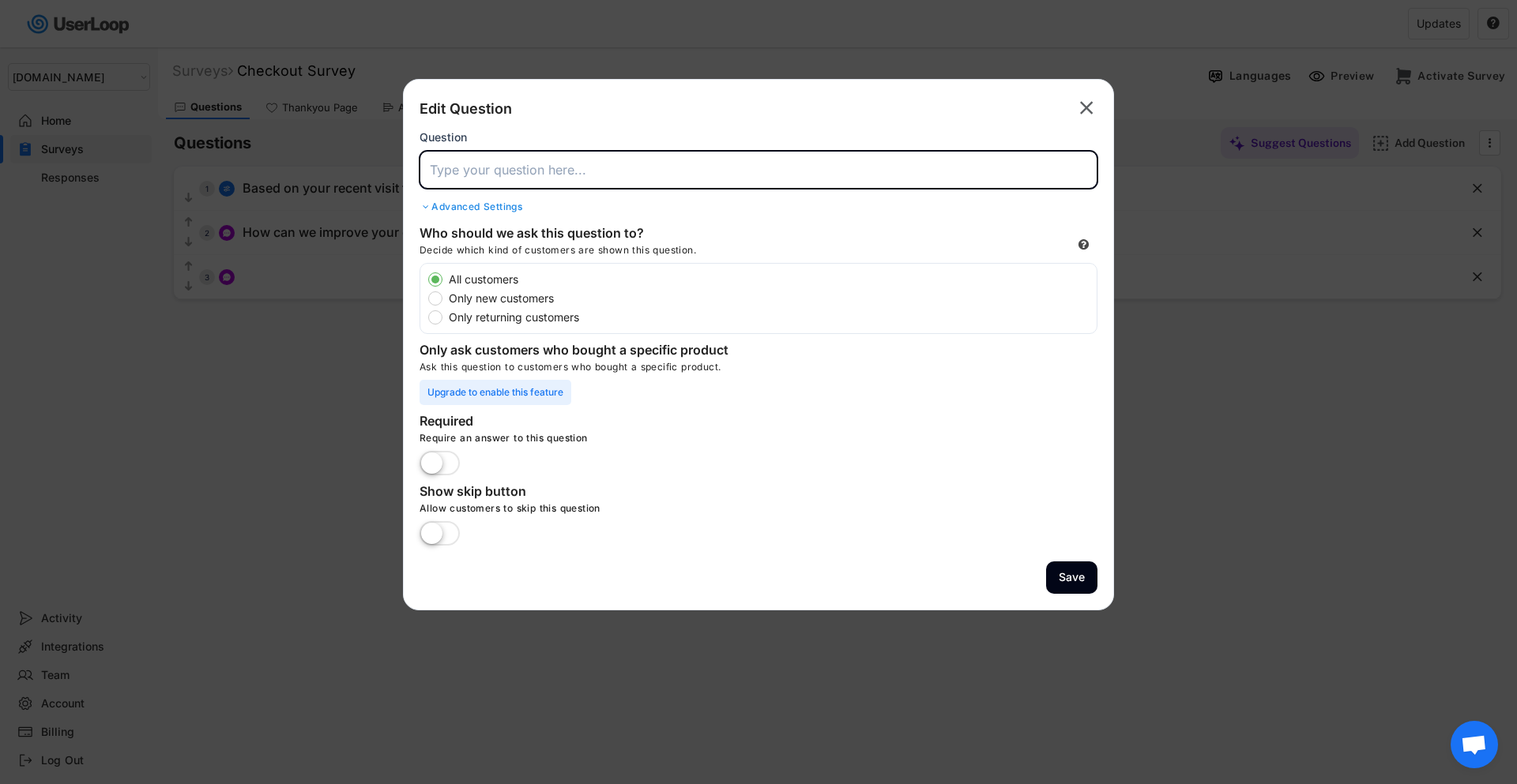
click at [490, 176] on input "input" at bounding box center [758, 170] width 678 height 38
paste input "How was your experience with the customization process on [DOMAIN_NAME]?"
type input "How was your experience with the customization process on [DOMAIN_NAME]?"
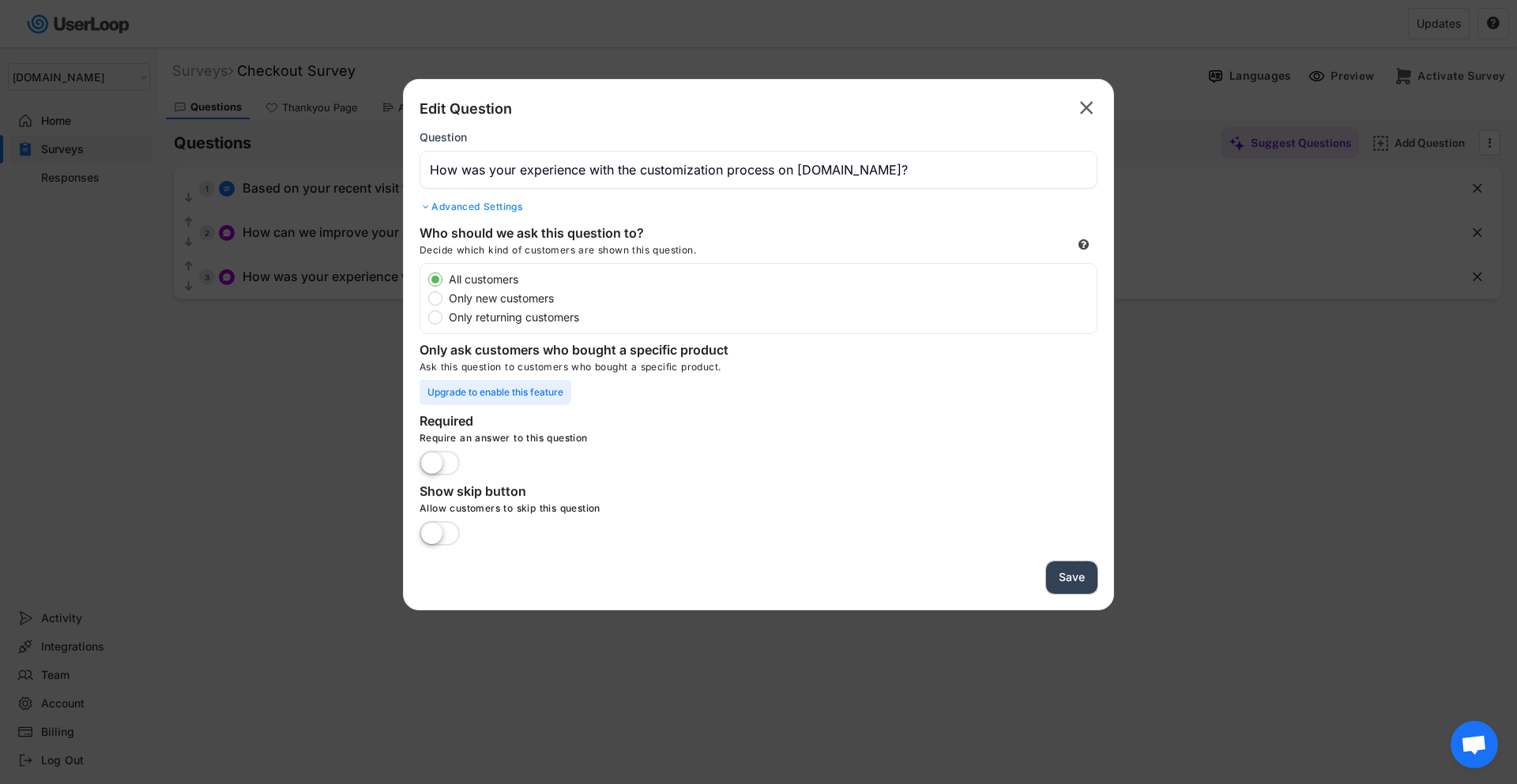
click at [1061, 583] on button "Save" at bounding box center [1072, 578] width 52 height 33
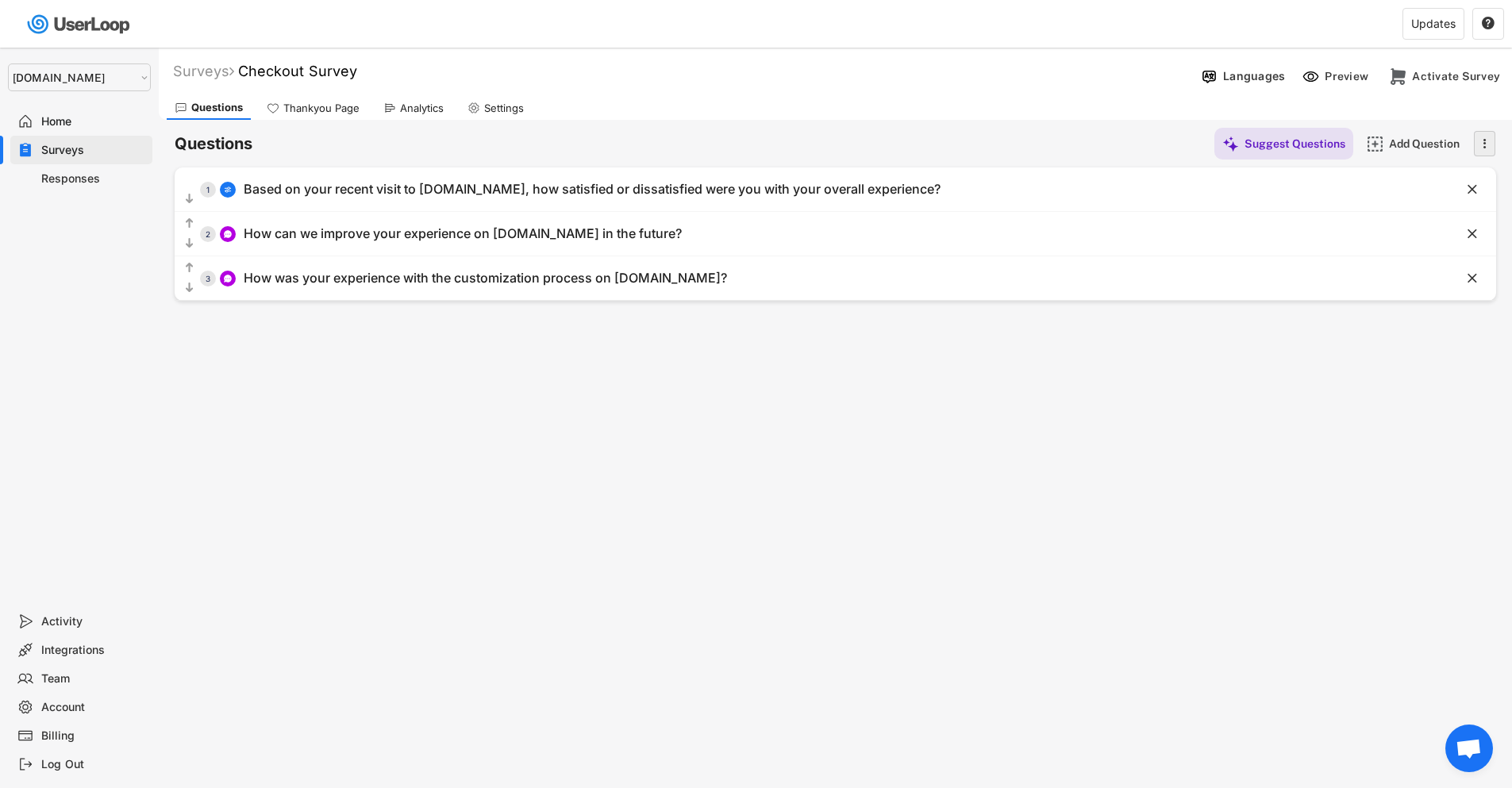
click at [1481, 149] on icon "" at bounding box center [1484, 144] width 15 height 24
click at [1201, 421] on div "Surveys Checkout Survey Languages Preview Activate Survey Questions Thankyou Pa…" at bounding box center [836, 430] width 1354 height 765
click at [1490, 146] on icon "" at bounding box center [1484, 144] width 15 height 24
click at [1451, 180] on div "Copy questions" at bounding box center [1461, 180] width 89 height 14
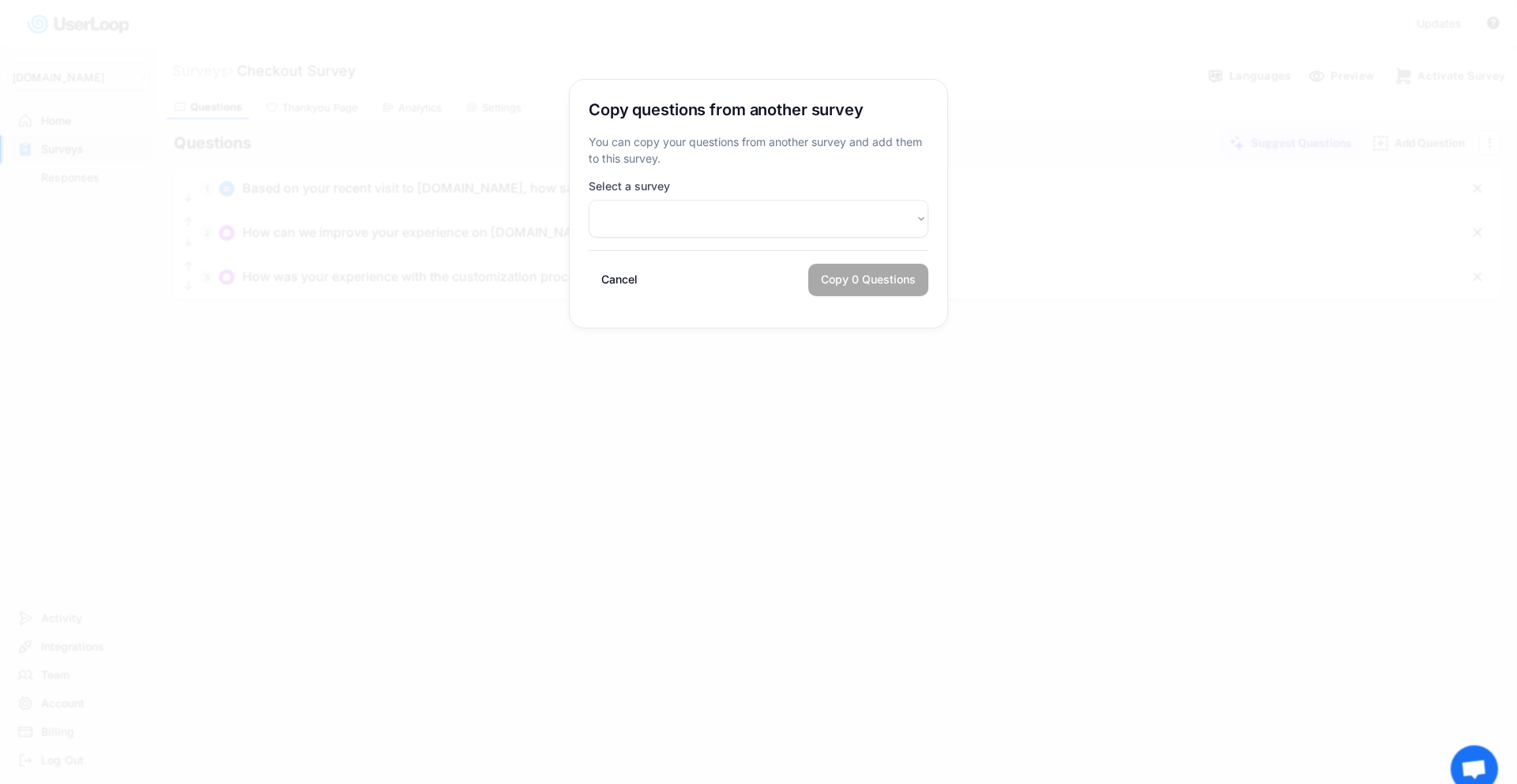
select select ""PLACEHOLDER_1427118222253""
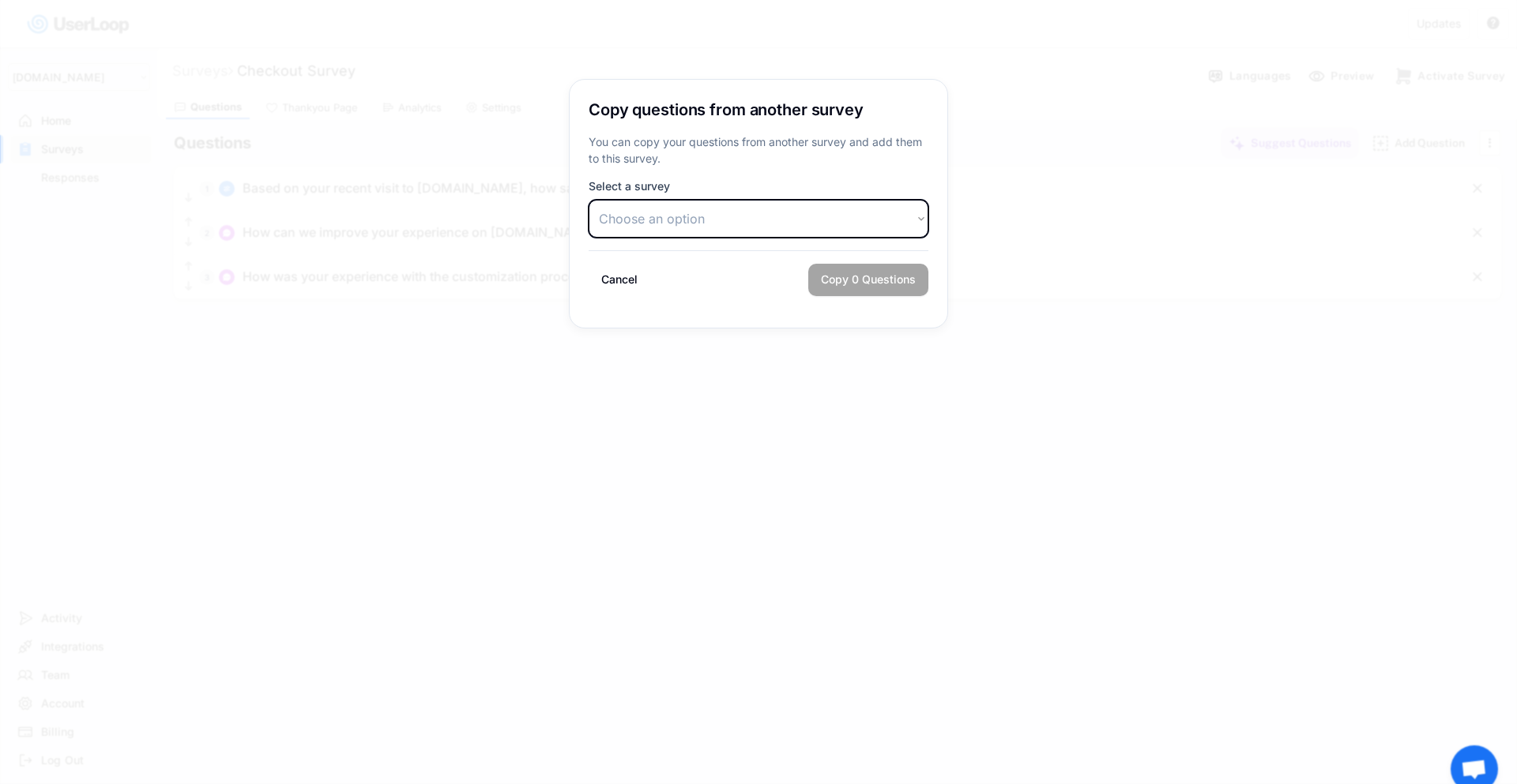
click at [639, 230] on select "Choose an option Customer Satisfaction Survey [Archived] Post Purchase Checkout…" at bounding box center [758, 219] width 339 height 38
click at [626, 275] on button "Cancel" at bounding box center [619, 280] width 61 height 33
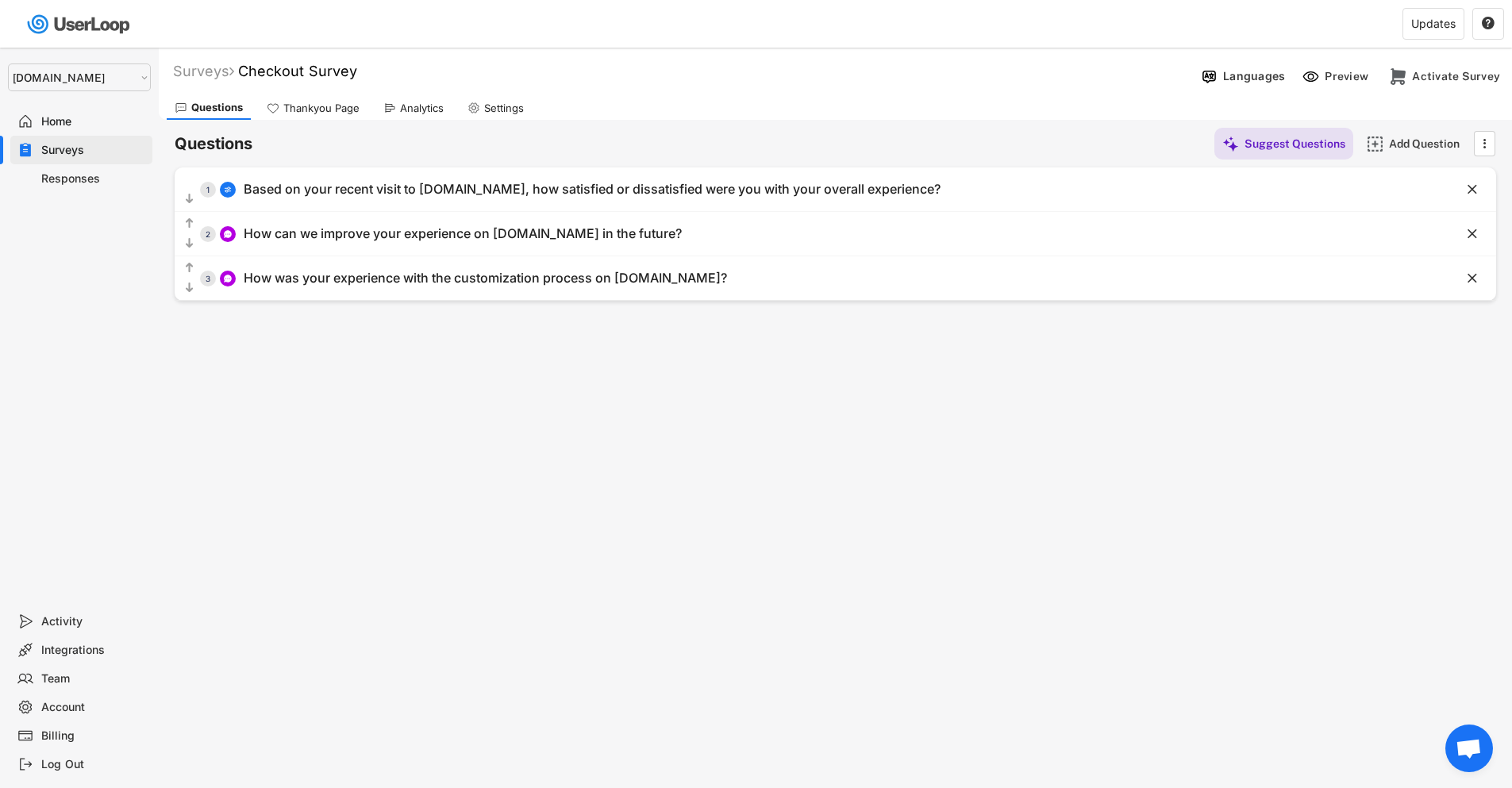
click at [1107, 447] on div "Surveys Checkout Survey Languages Preview Activate Survey Questions Thankyou Pa…" at bounding box center [836, 430] width 1354 height 765
click at [1319, 77] on use at bounding box center [1311, 76] width 16 height 16
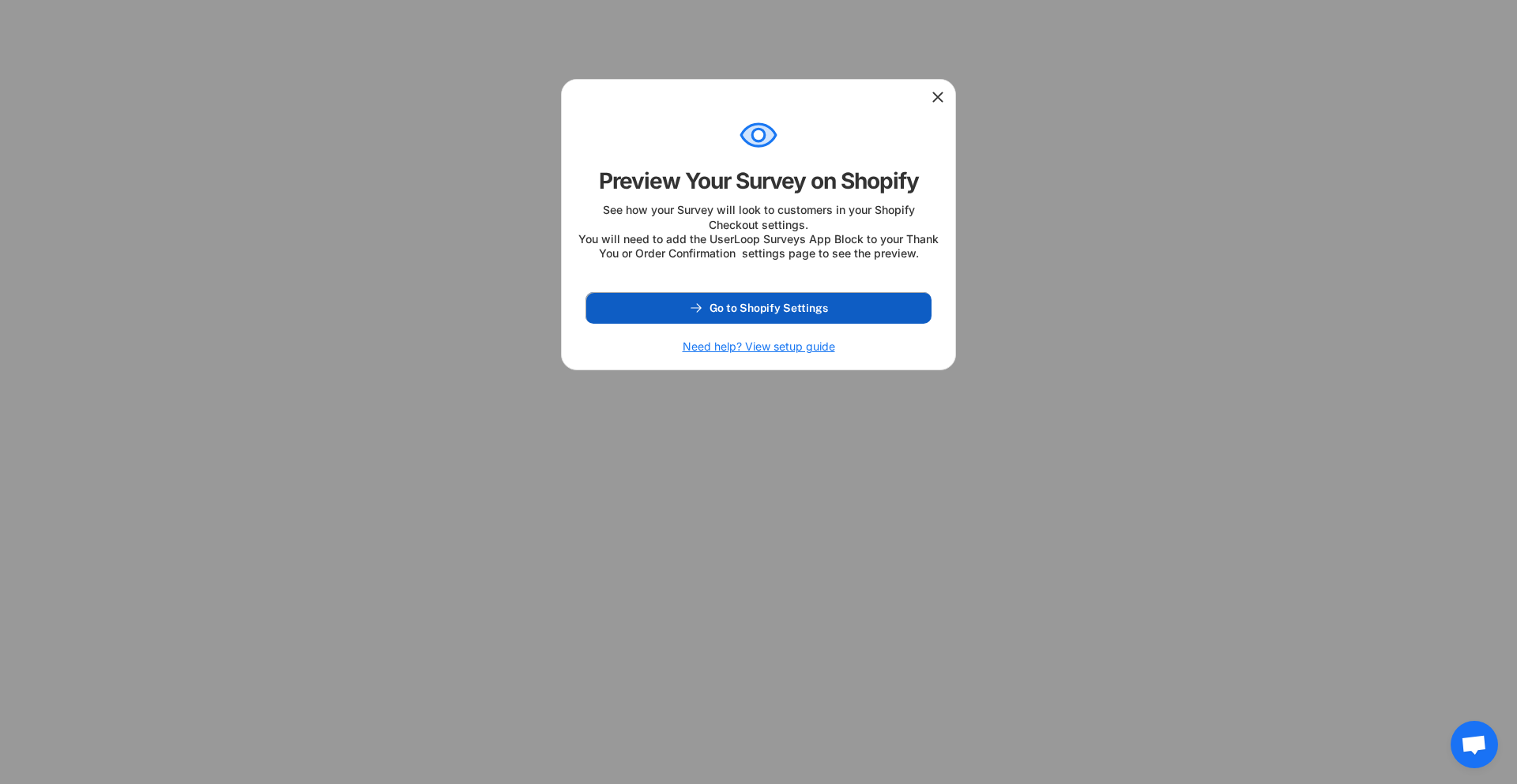
click at [734, 313] on span "Go to Shopify Settings" at bounding box center [769, 308] width 119 height 12
click at [937, 95] on icon at bounding box center [938, 97] width 15 height 15
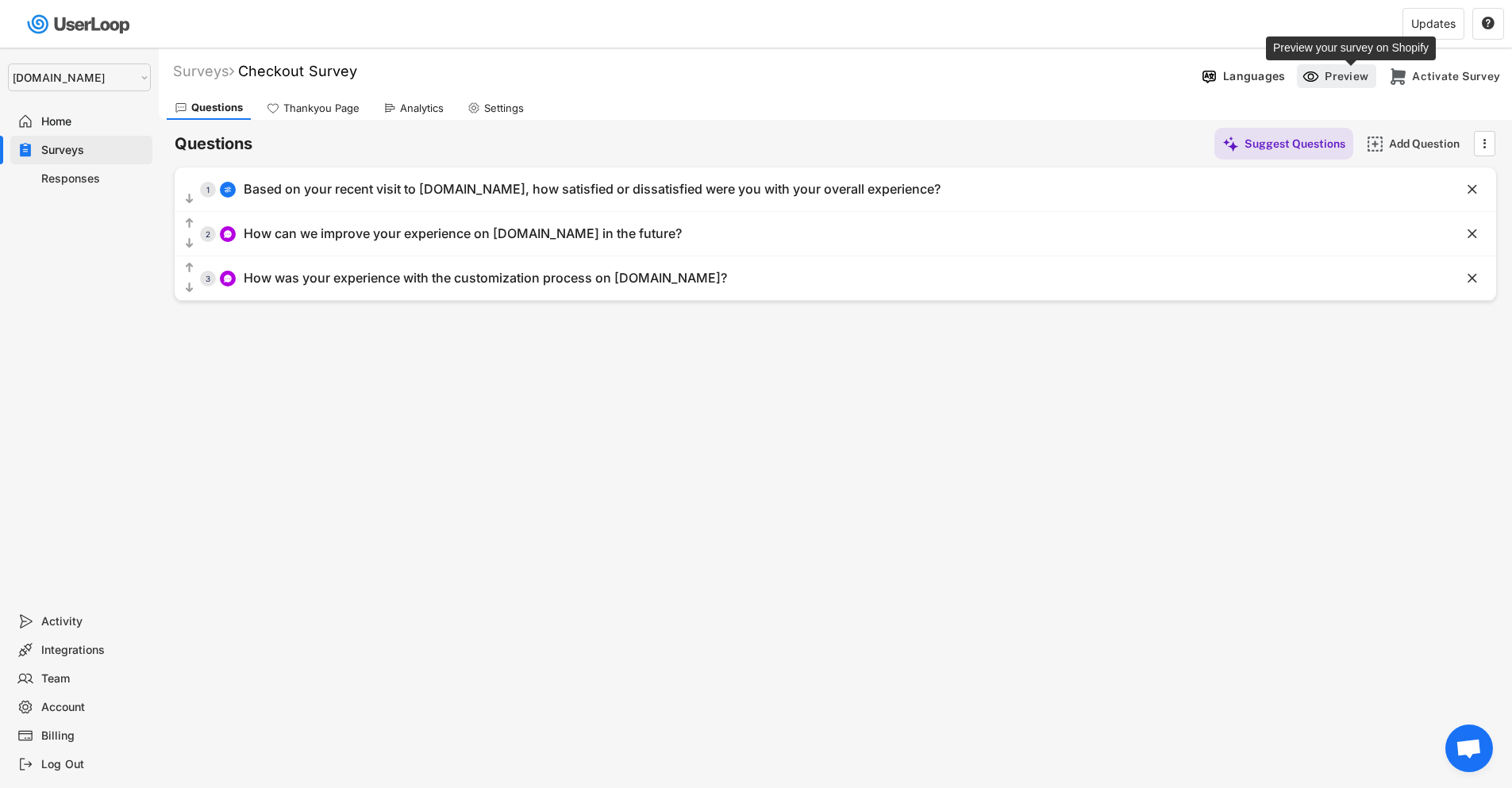
click at [1328, 75] on div "Preview" at bounding box center [1348, 76] width 47 height 14
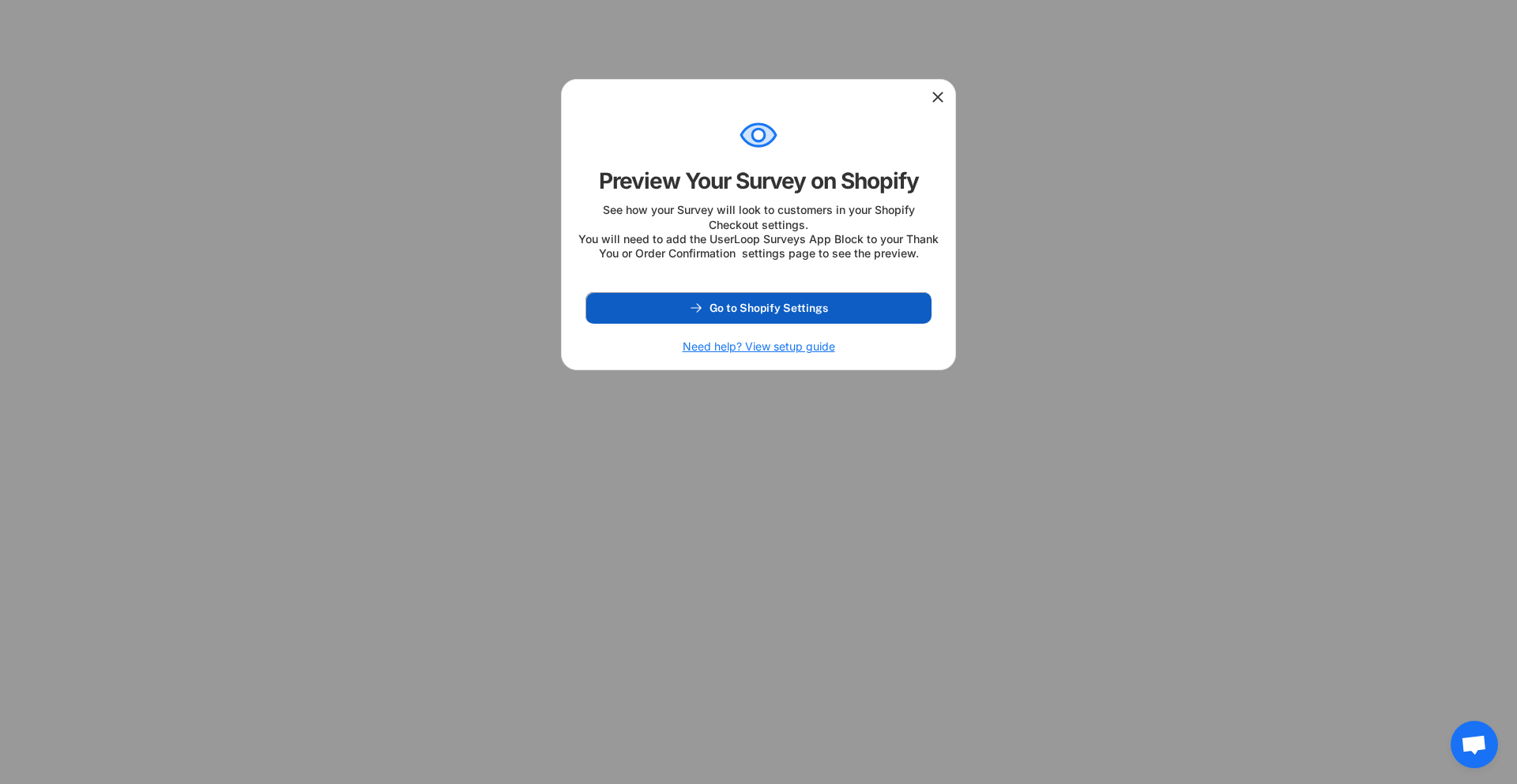
click at [772, 313] on span "Go to Shopify Settings" at bounding box center [769, 308] width 119 height 12
click at [936, 97] on icon at bounding box center [938, 97] width 15 height 15
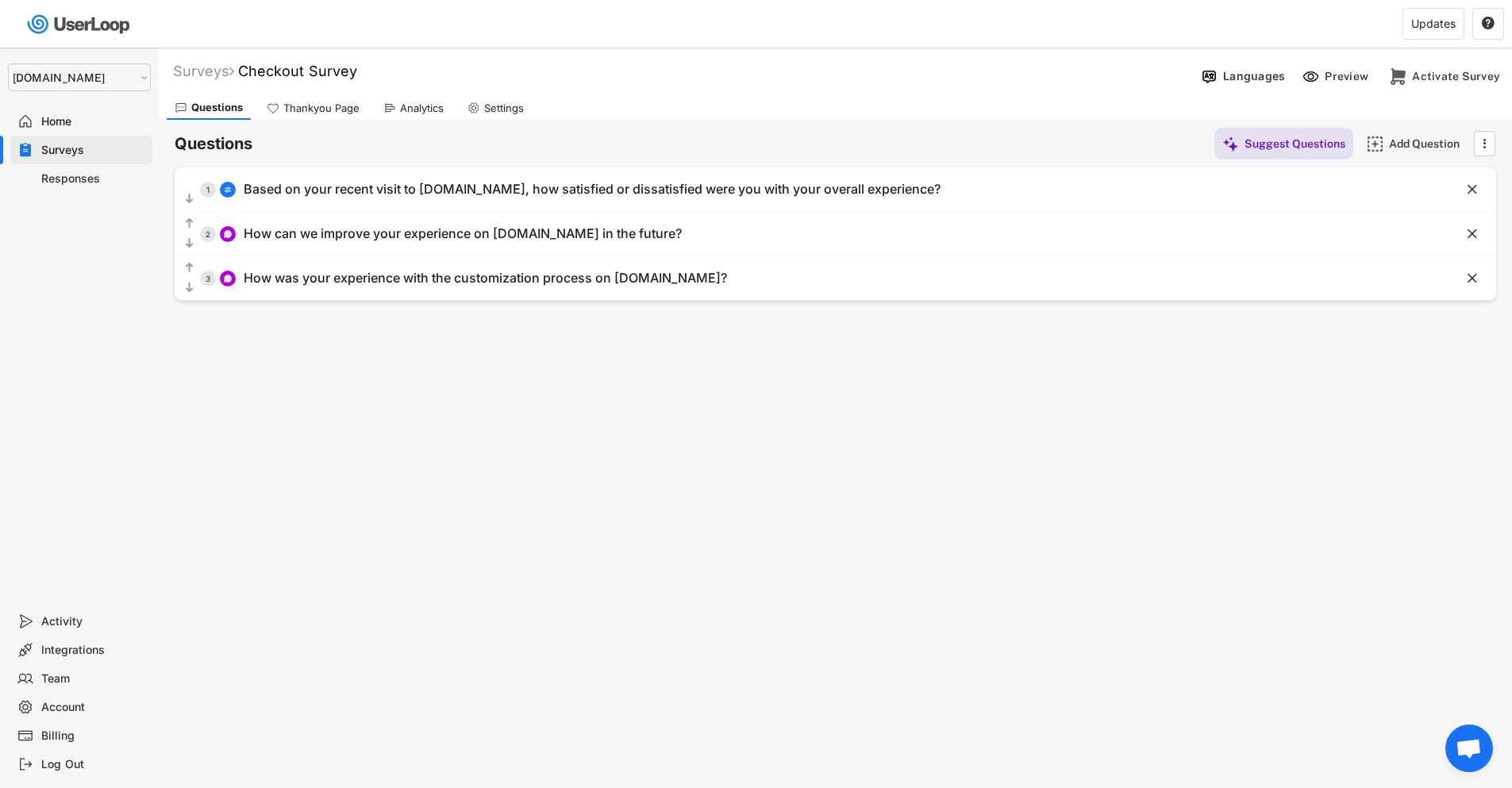
click at [56, 142] on div "Surveys" at bounding box center [81, 150] width 142 height 29
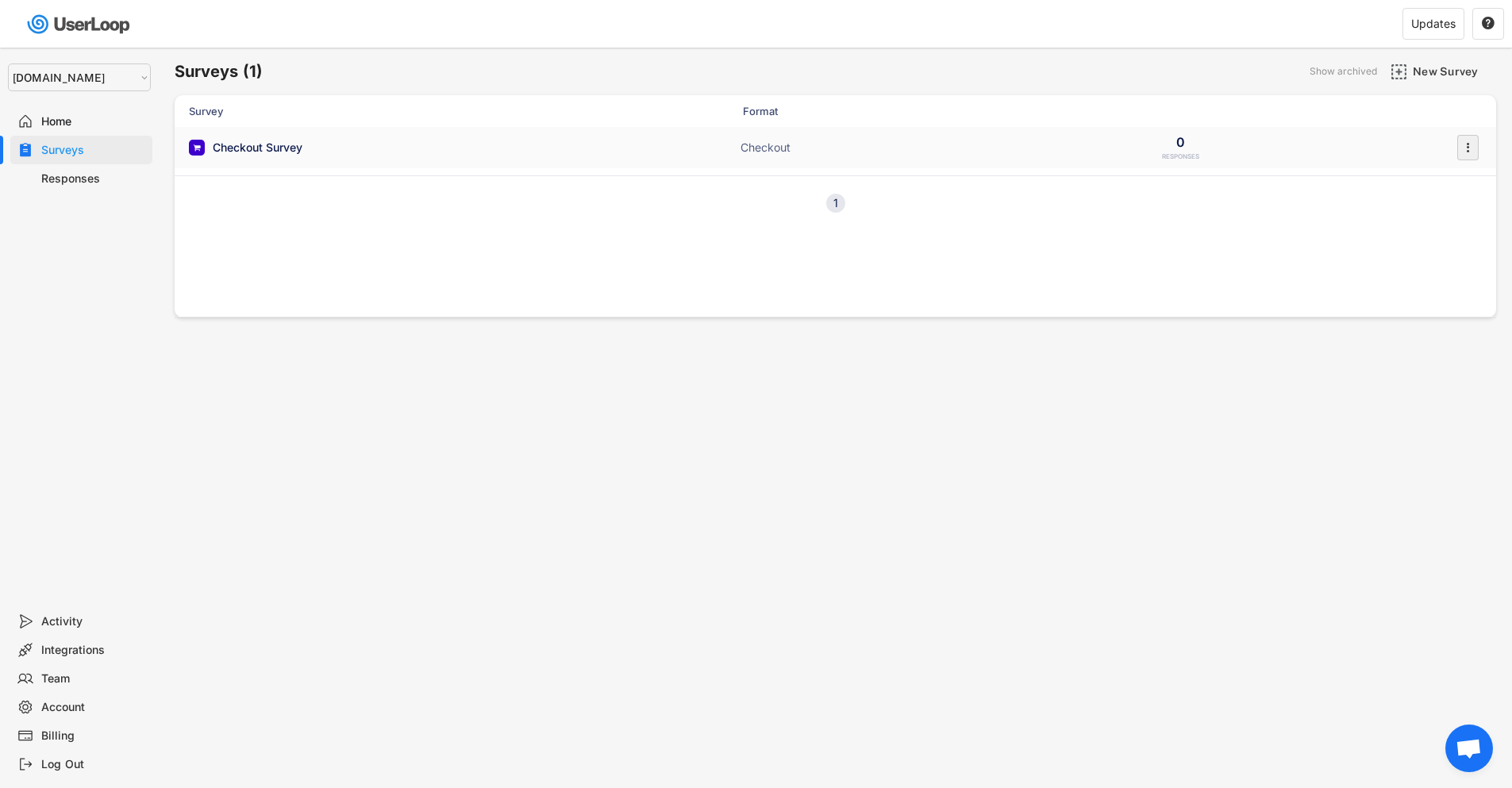
click at [1472, 143] on icon "" at bounding box center [1468, 147] width 15 height 24
click at [1443, 182] on div "Enable" at bounding box center [1446, 180] width 100 height 13
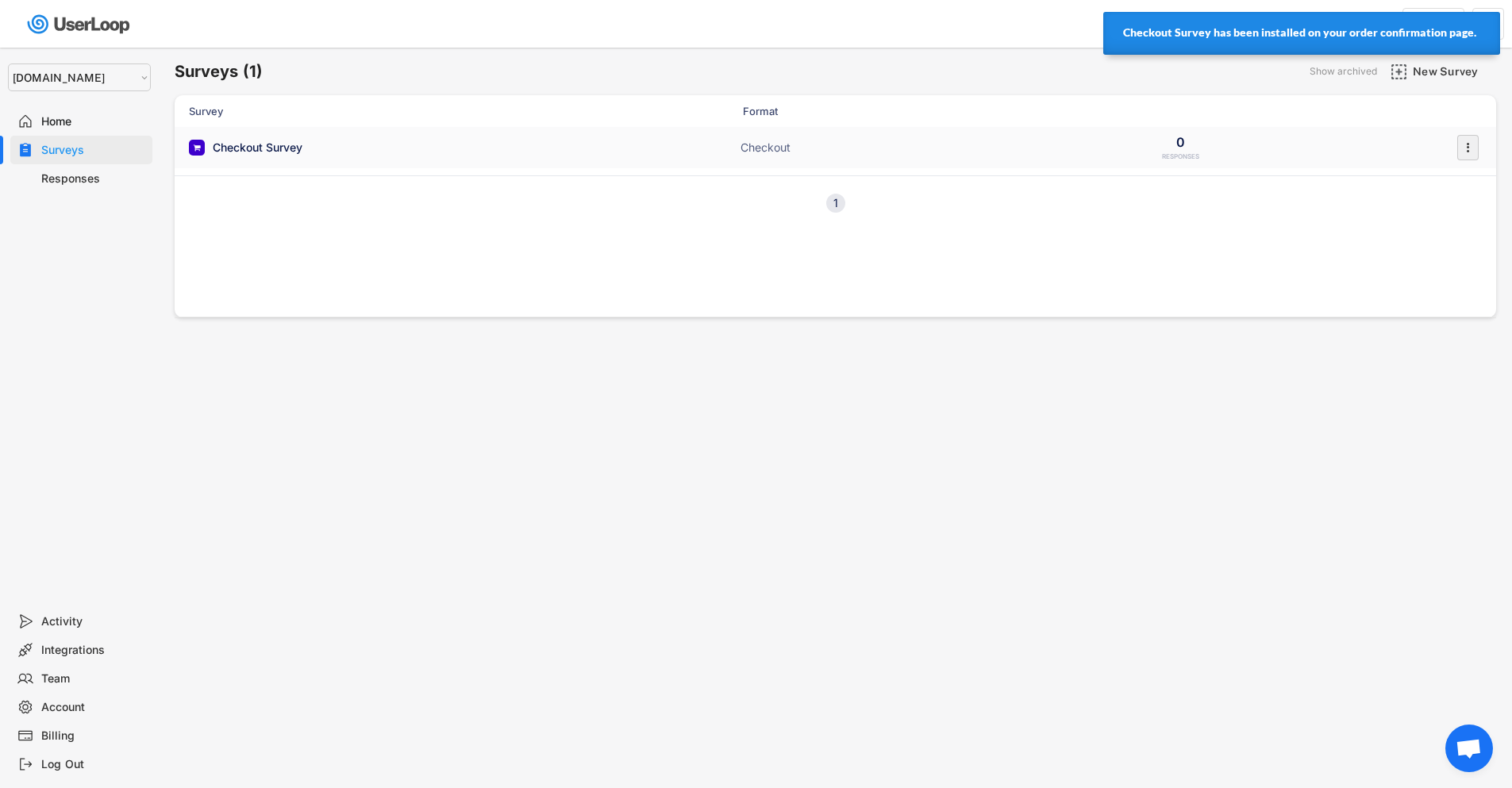
click at [1465, 147] on icon "" at bounding box center [1468, 147] width 15 height 24
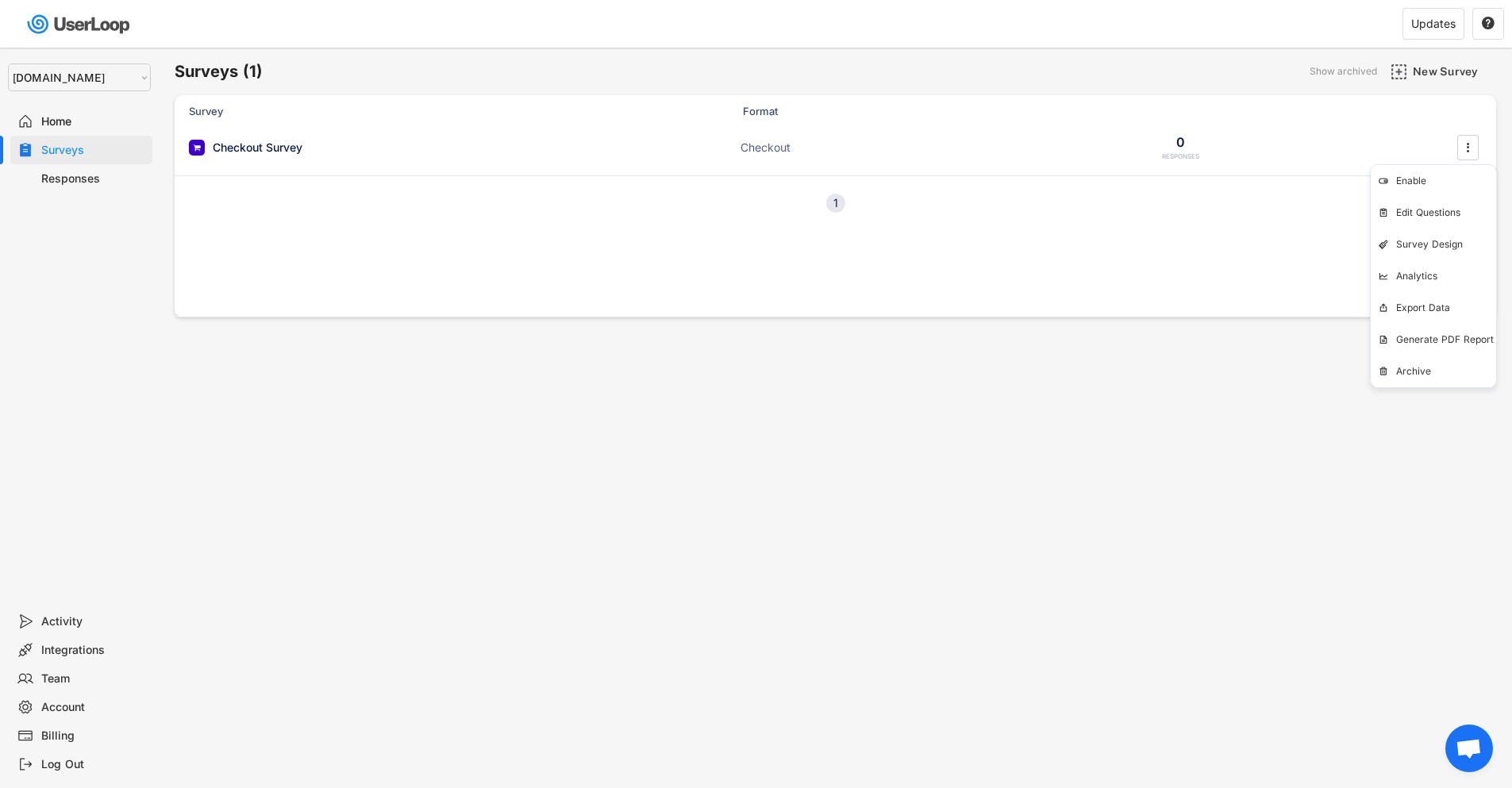
click at [1037, 412] on div "Surveys (1) Show archived New Survey Survey Format Checkout Survey Checkout 0 R…" at bounding box center [836, 430] width 1354 height 765
click at [83, 115] on div "Home" at bounding box center [93, 122] width 105 height 15
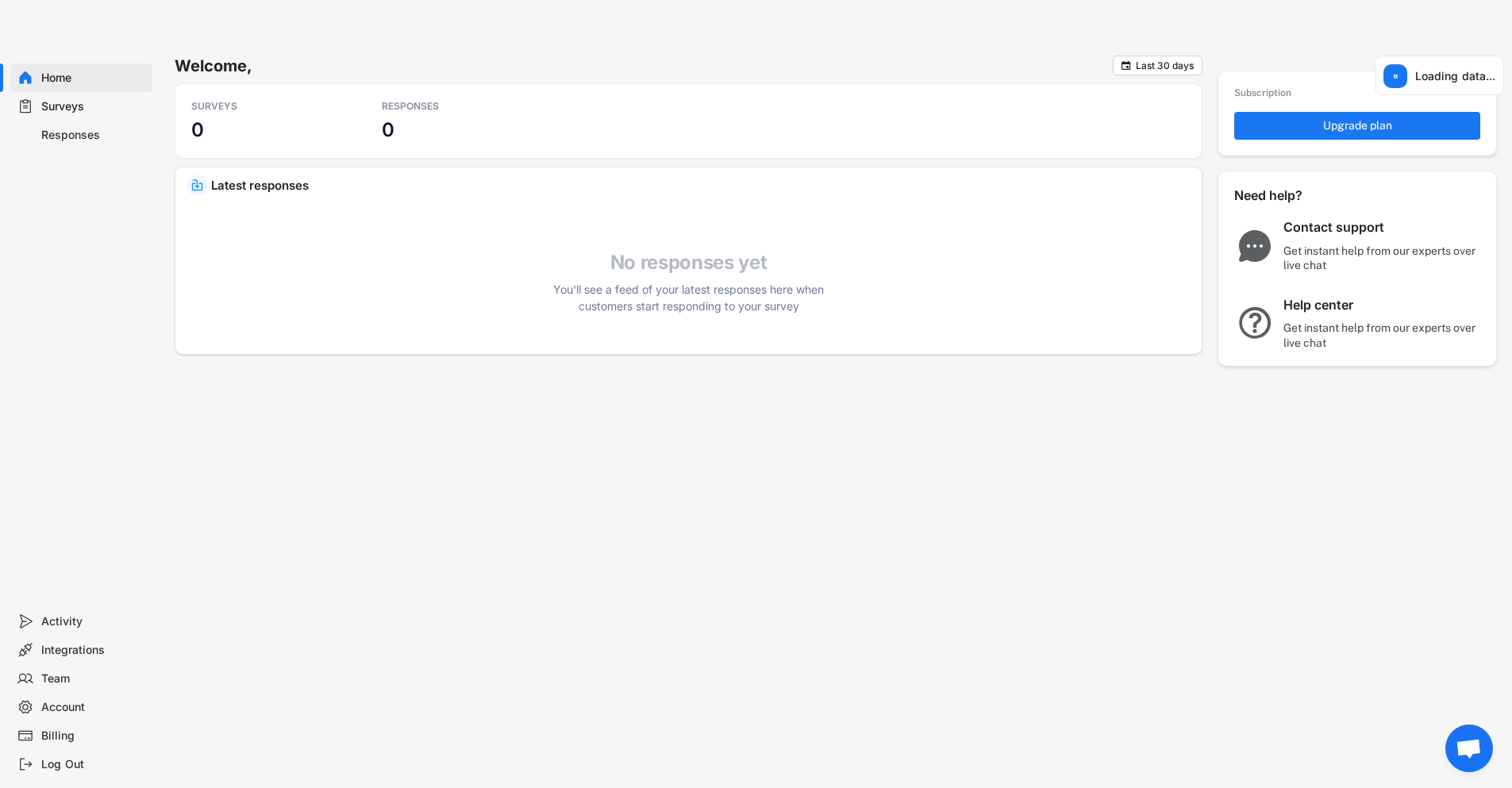
select select ""1348695171700984260__LOOKUP__1757426725278x418233487668167500""
